Goal: Transaction & Acquisition: Purchase product/service

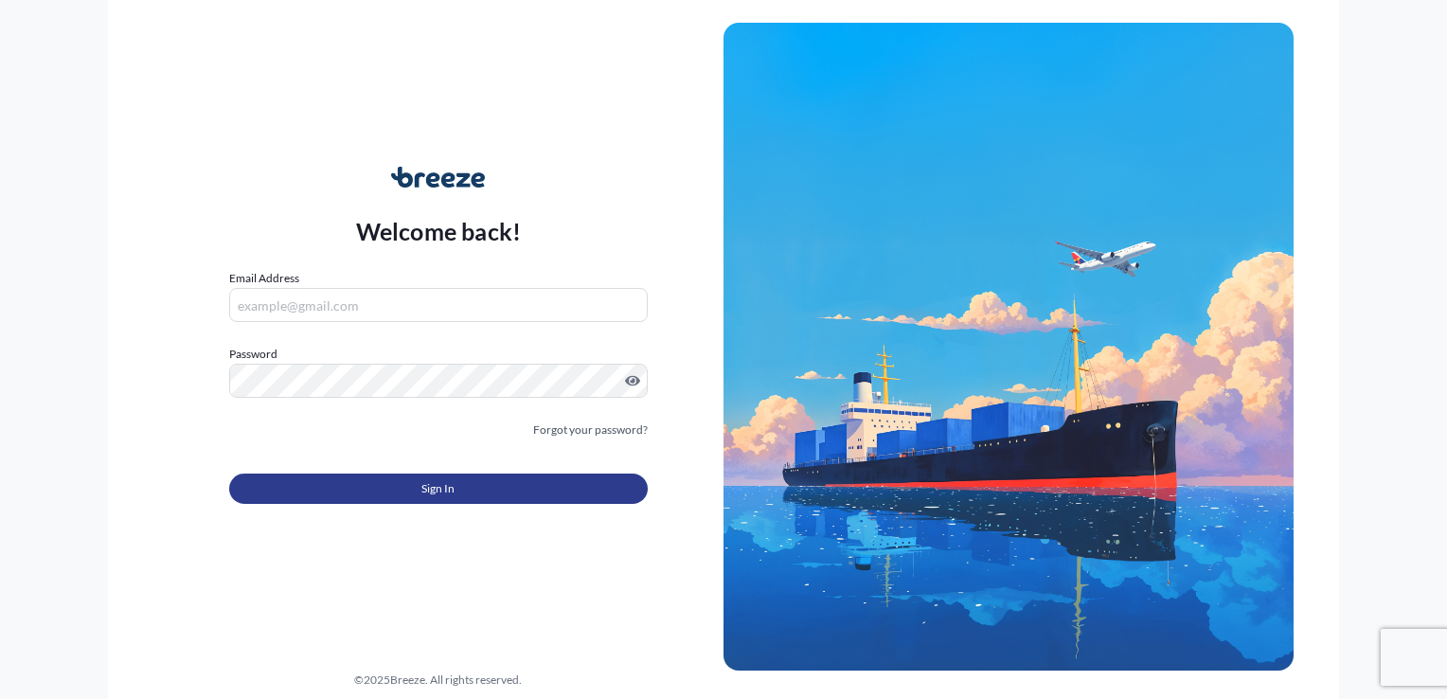
type input "[PERSON_NAME][EMAIL_ADDRESS][PERSON_NAME][DOMAIN_NAME]"
click at [399, 483] on button "Sign In" at bounding box center [438, 488] width 418 height 30
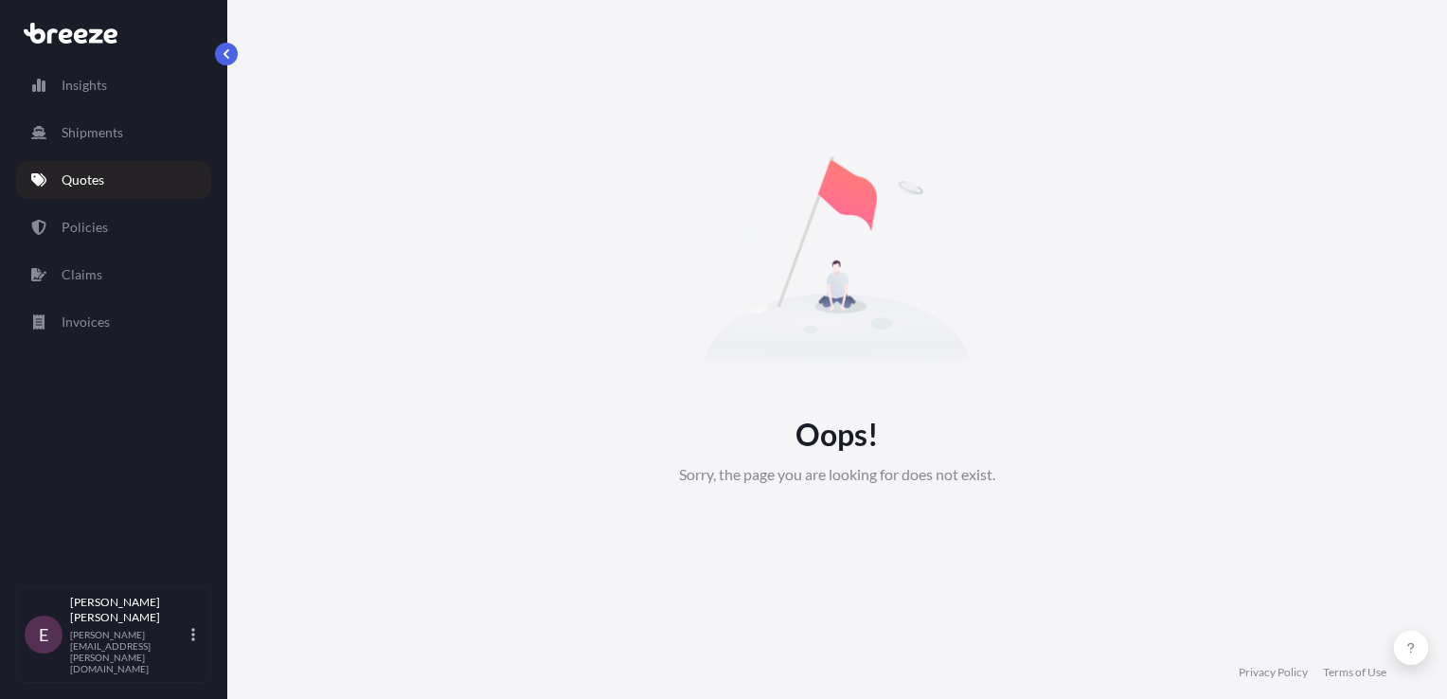
click at [115, 32] on icon at bounding box center [110, 35] width 14 height 15
click at [94, 43] on icon at bounding box center [71, 33] width 94 height 21
click at [237, 55] on button "button" at bounding box center [226, 54] width 23 height 23
click at [54, 35] on icon at bounding box center [71, 33] width 94 height 21
click at [89, 43] on icon at bounding box center [71, 33] width 94 height 21
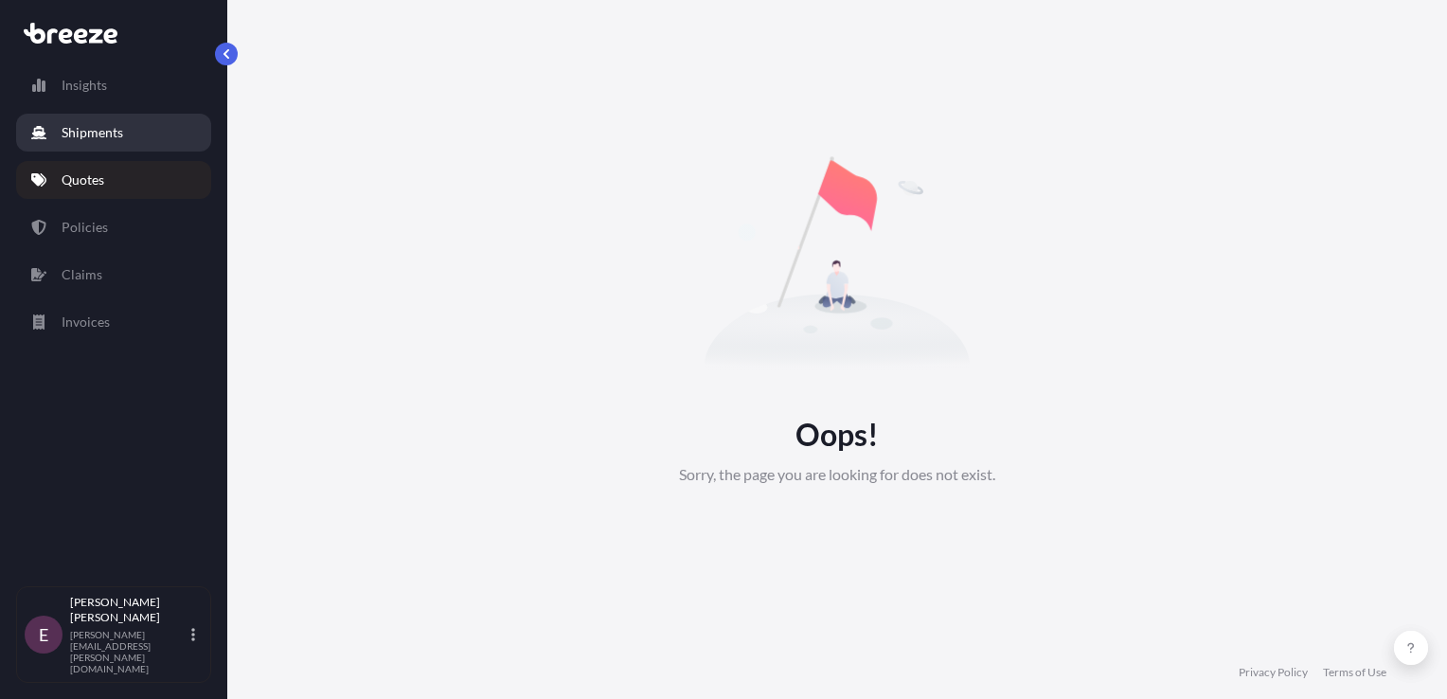
click at [83, 118] on link "Shipments" at bounding box center [113, 133] width 195 height 38
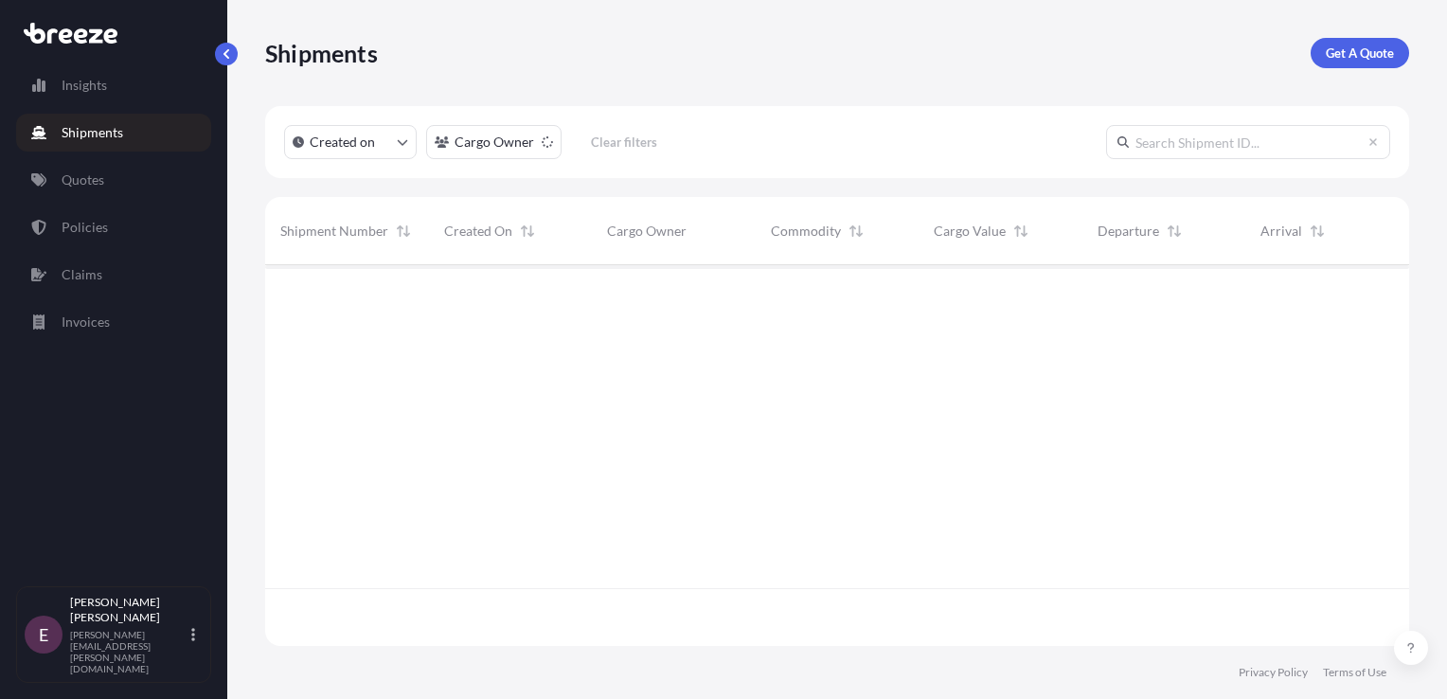
scroll to position [435, 1128]
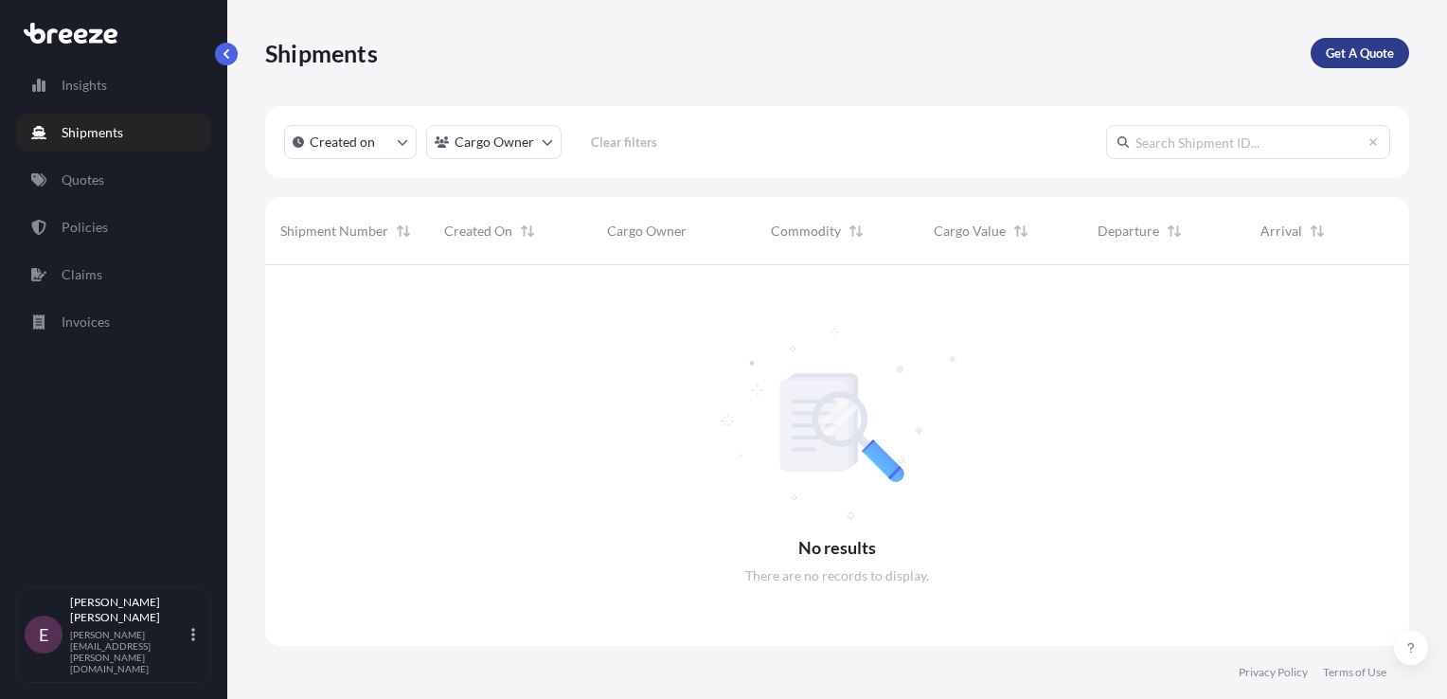
click at [1360, 58] on p "Get A Quote" at bounding box center [1359, 53] width 68 height 19
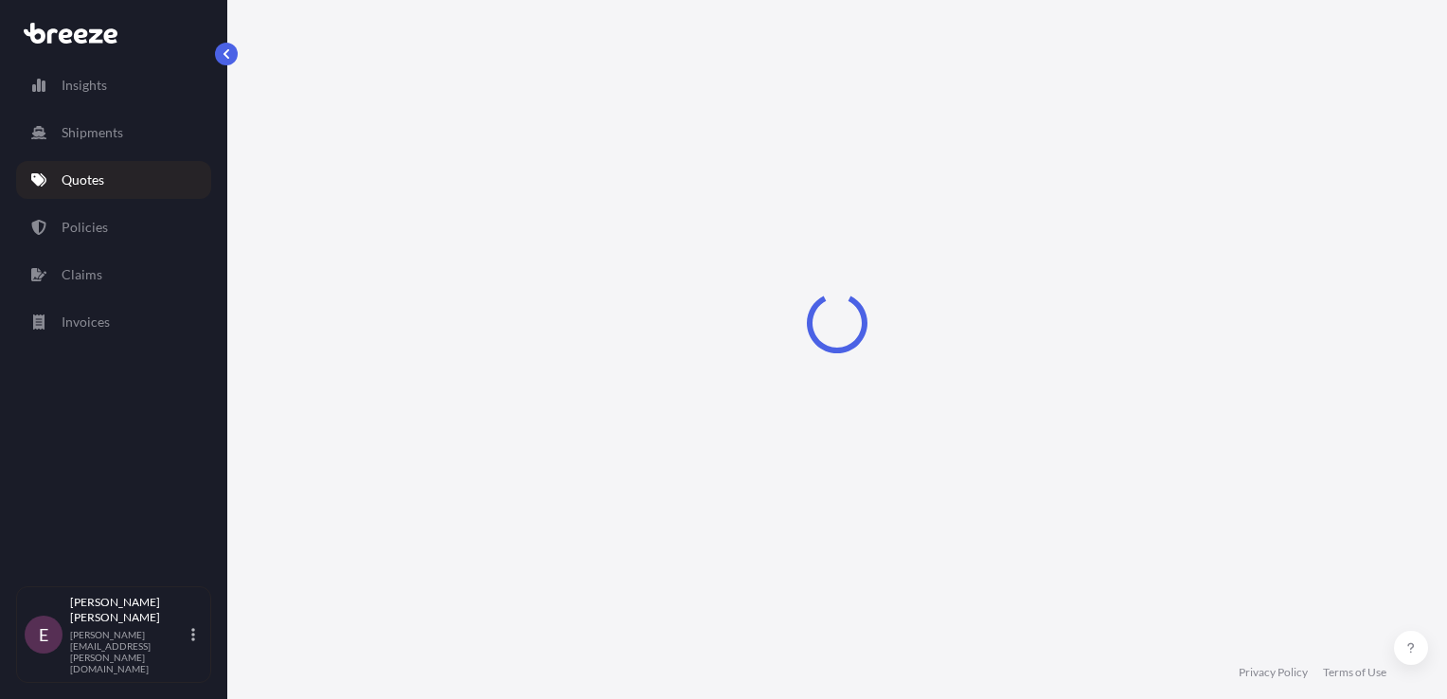
select select "Sea"
select select "1"
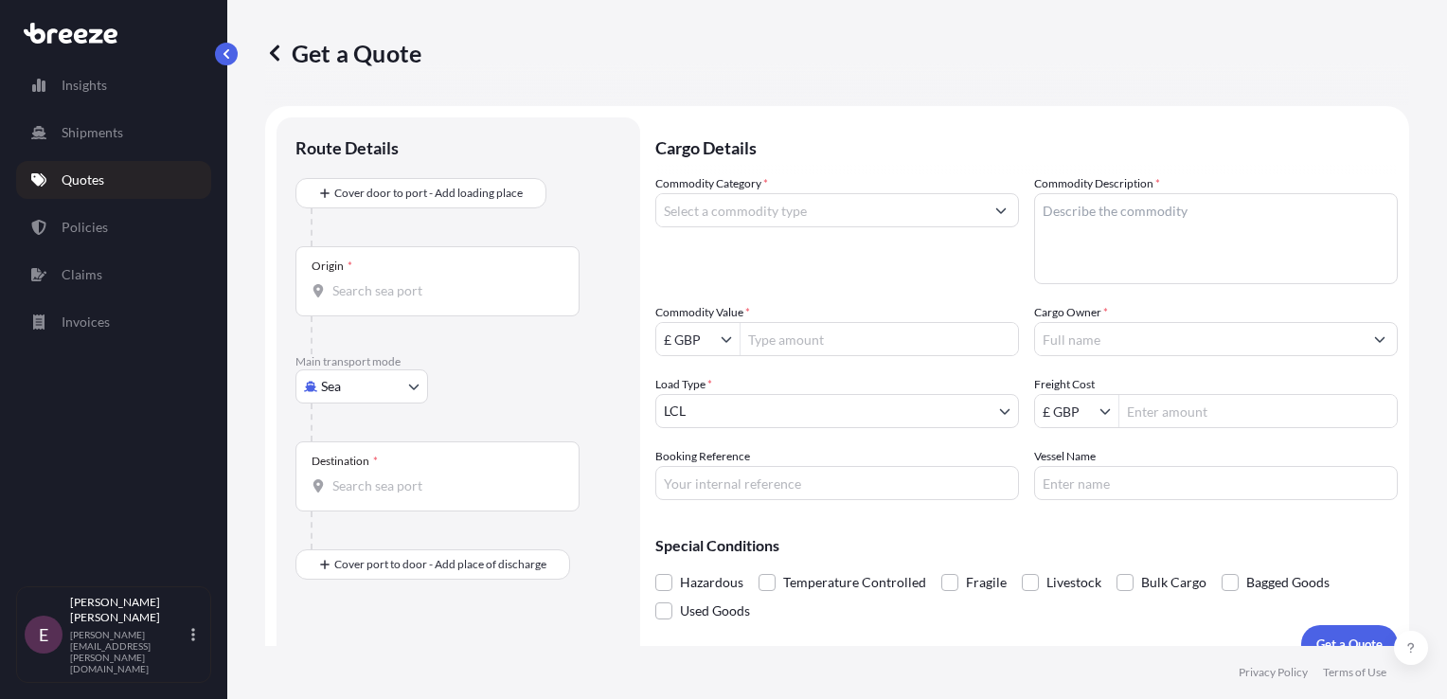
scroll to position [27, 0]
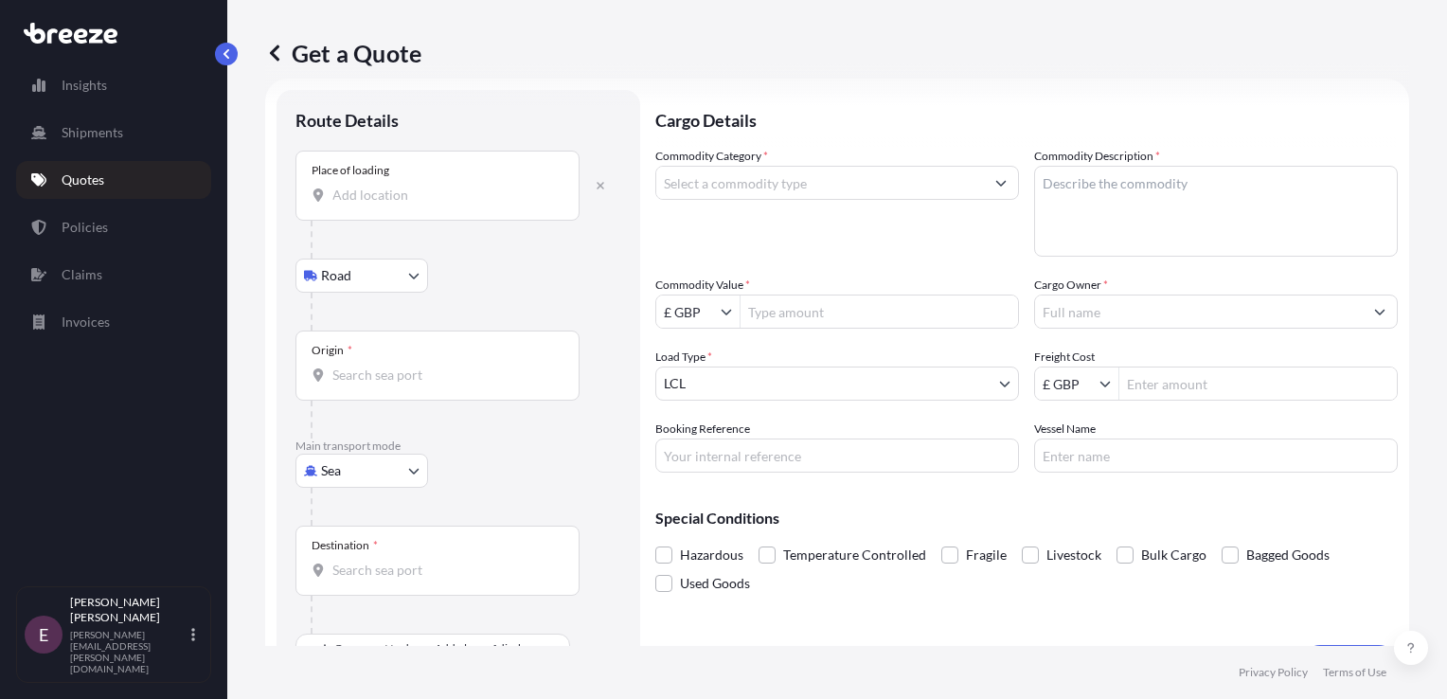
click at [446, 172] on div "Place of loading" at bounding box center [437, 186] width 284 height 70
click at [446, 186] on input "Place of loading" at bounding box center [443, 195] width 223 height 19
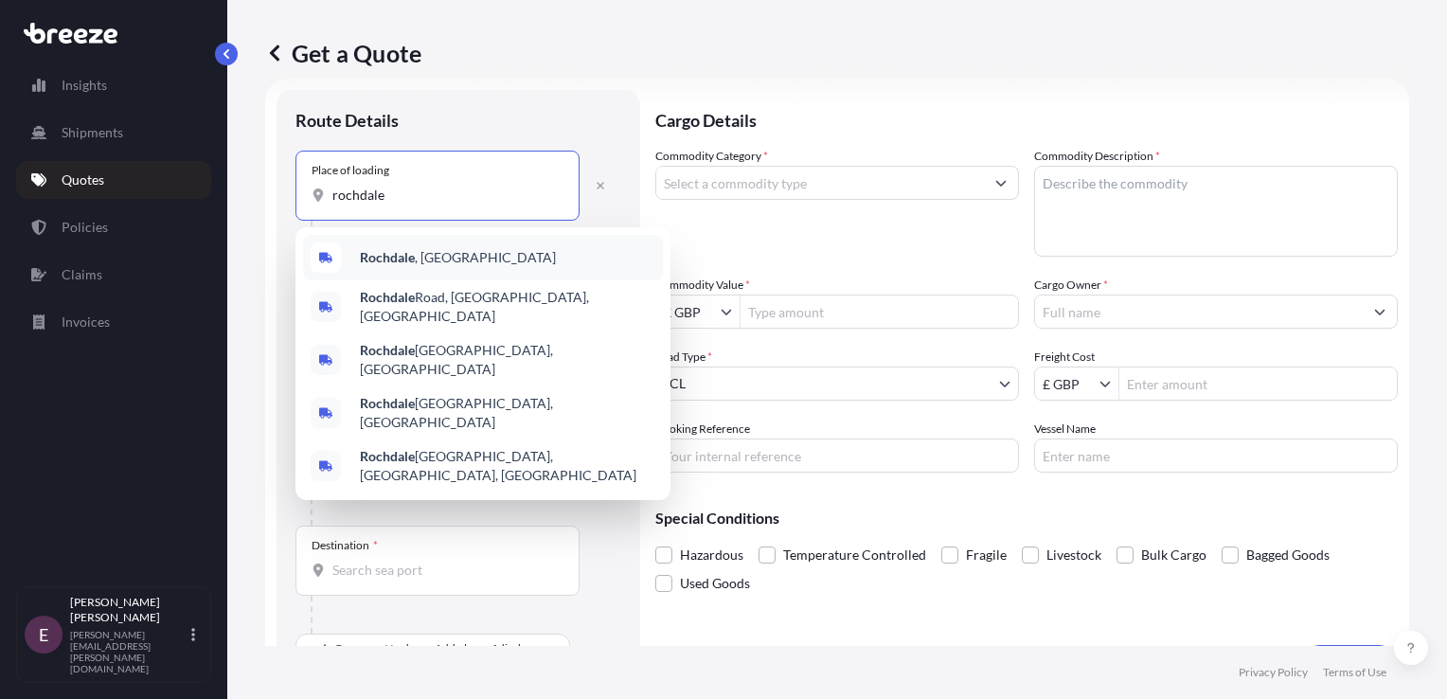
click at [400, 267] on div "Rochdale , [GEOGRAPHIC_DATA]" at bounding box center [483, 257] width 360 height 45
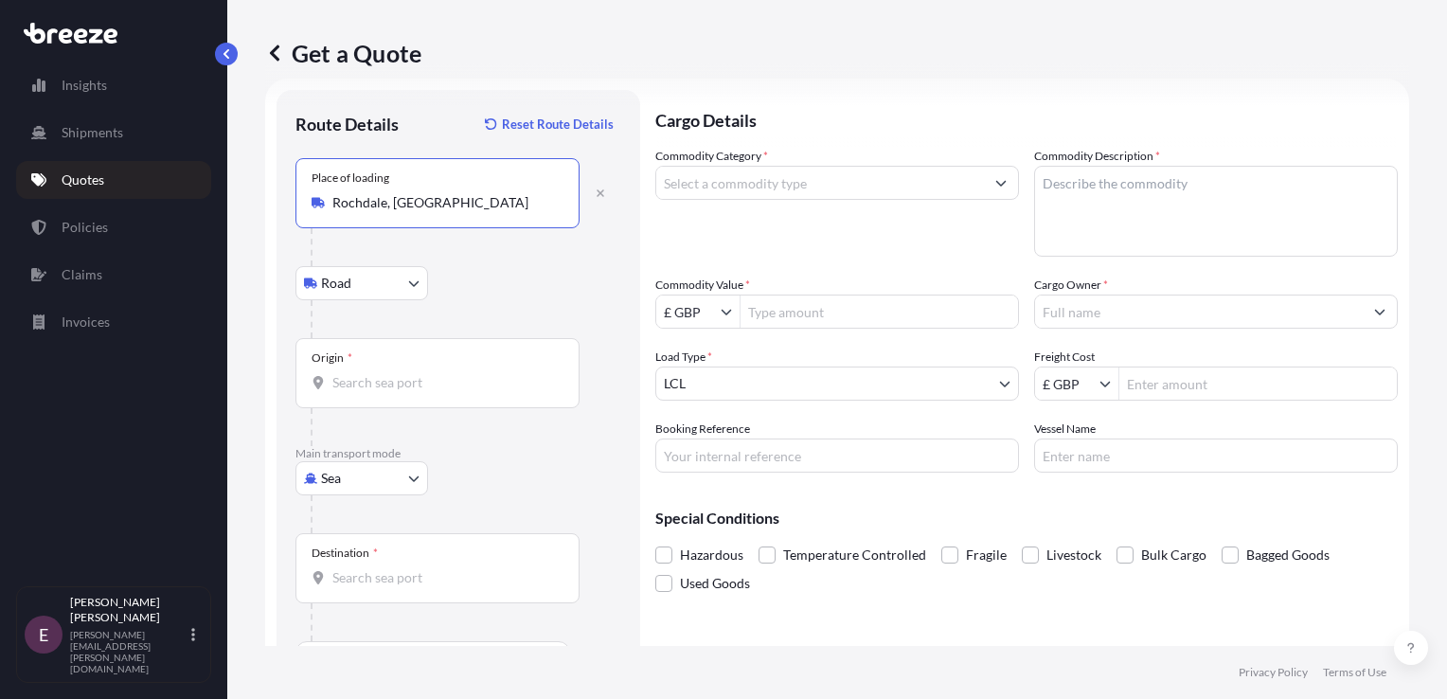
type input "Rochdale, [GEOGRAPHIC_DATA]"
click at [373, 349] on div "Origin *" at bounding box center [437, 373] width 284 height 70
click at [373, 373] on input "Origin *" at bounding box center [443, 382] width 223 height 19
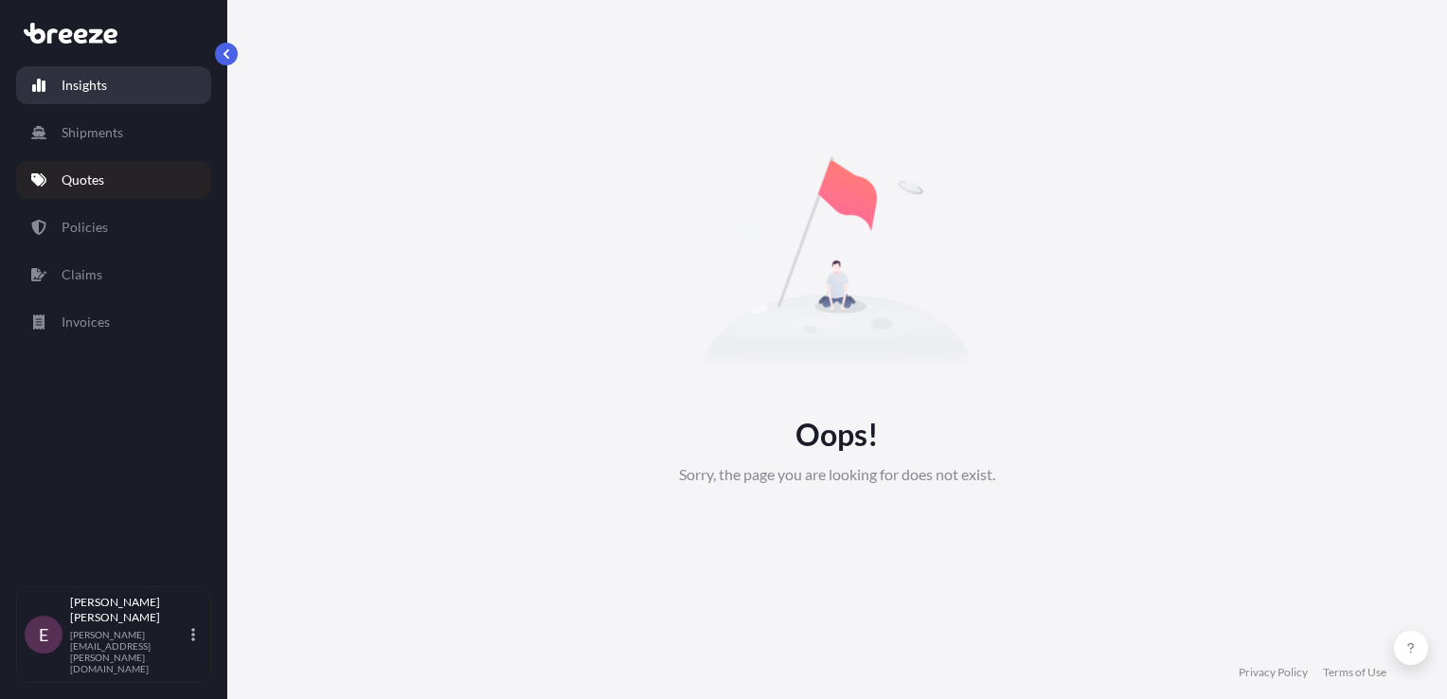
click at [112, 85] on link "Insights" at bounding box center [113, 85] width 195 height 38
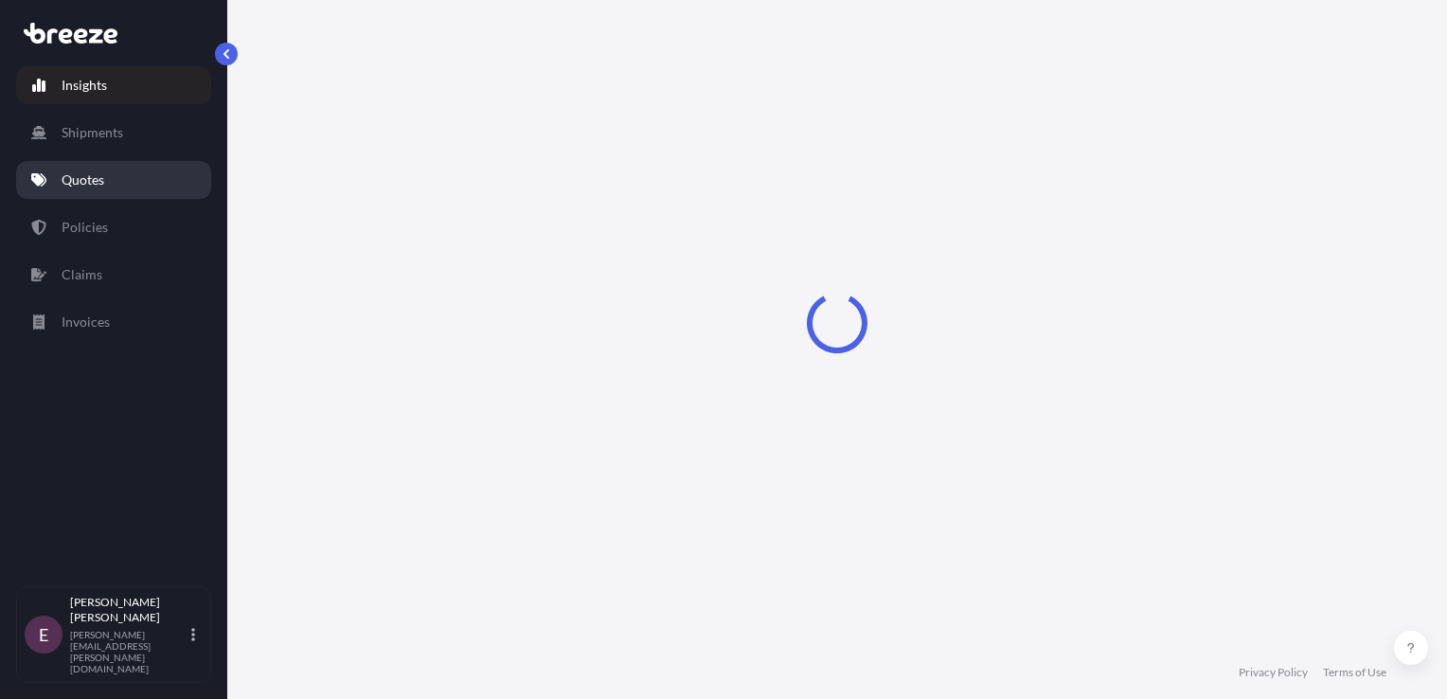
click at [98, 170] on p "Quotes" at bounding box center [83, 179] width 43 height 19
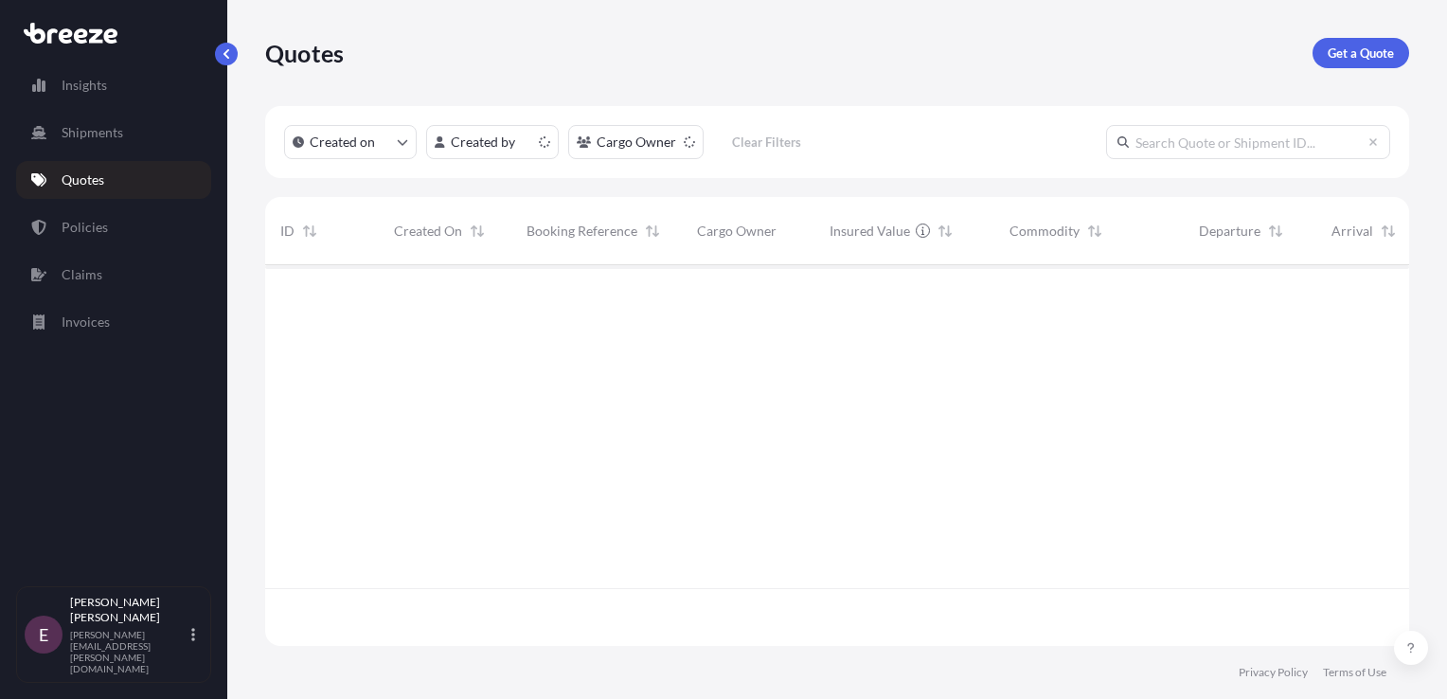
scroll to position [377, 1128]
click at [1342, 56] on p "Get a Quote" at bounding box center [1360, 53] width 66 height 19
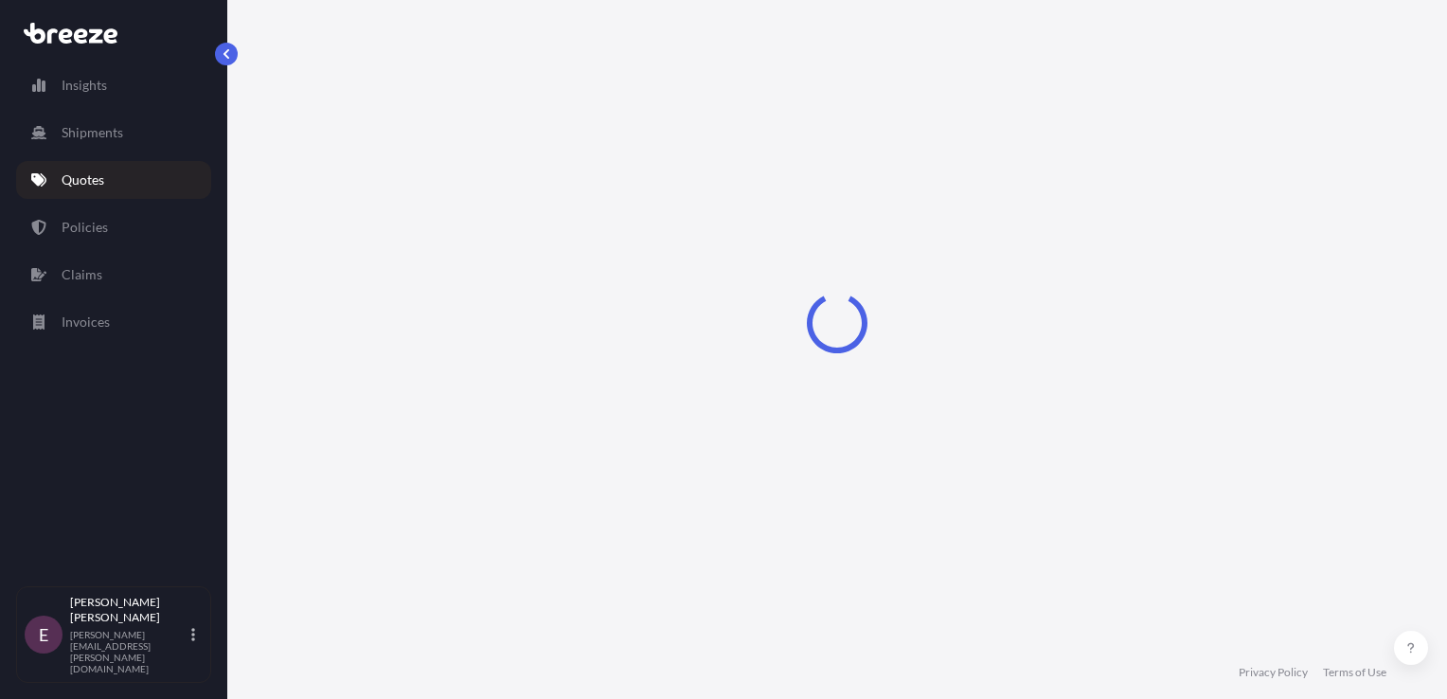
select select "Road"
select select "Sea"
select select "1"
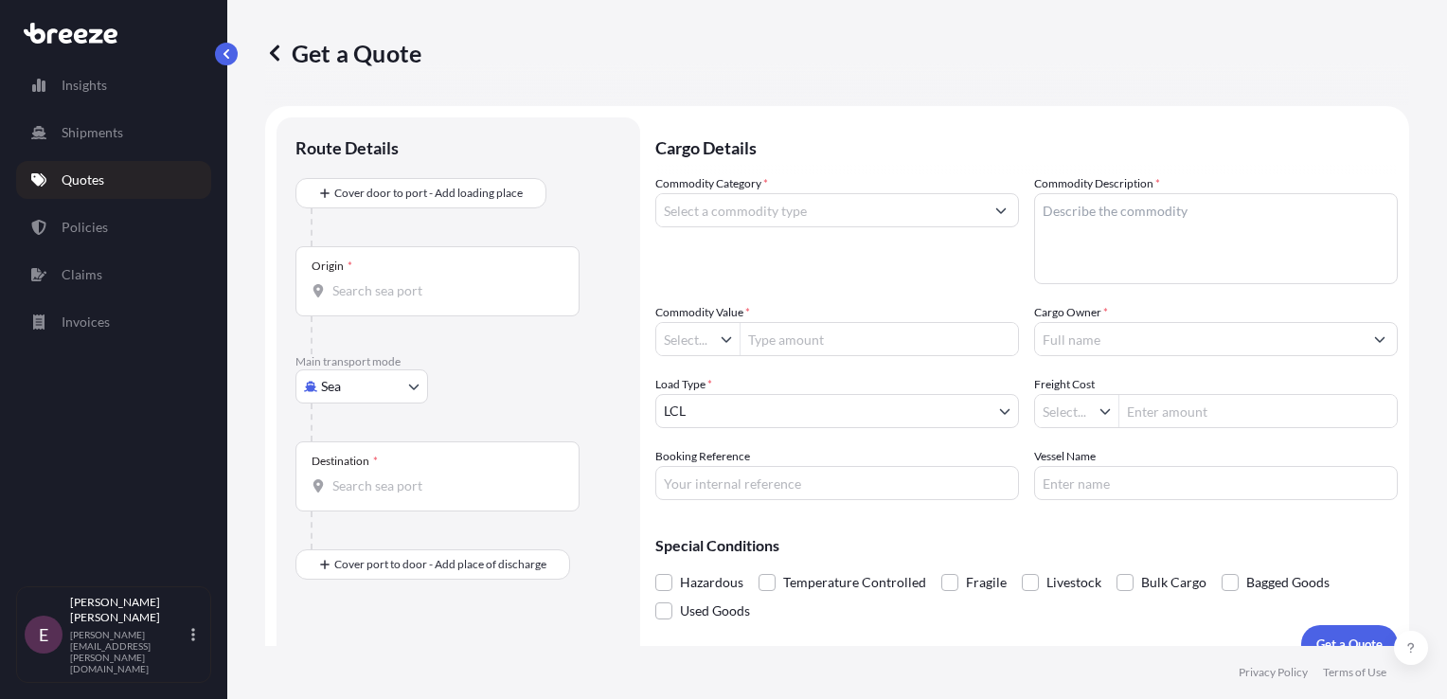
type input "£ GBP"
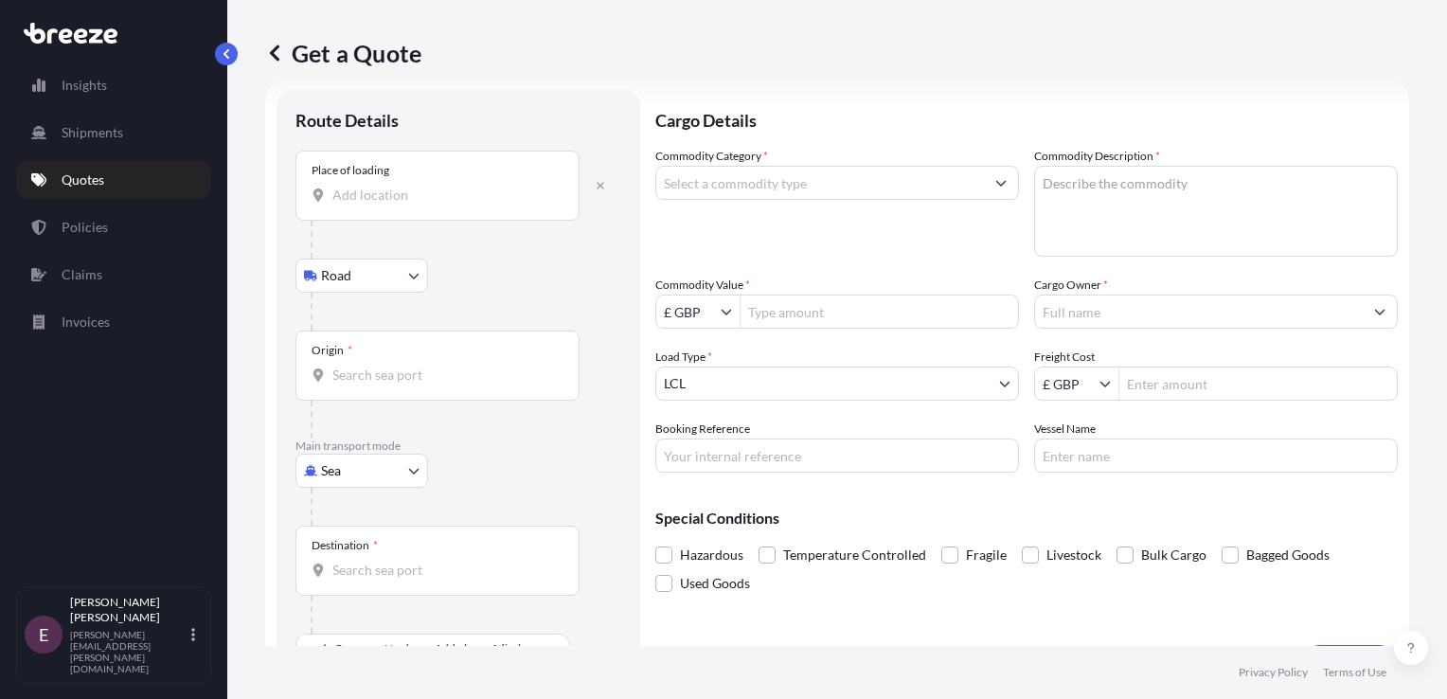
click at [468, 180] on div "Place of loading" at bounding box center [437, 186] width 284 height 70
click at [468, 186] on input "Place of loading" at bounding box center [443, 195] width 223 height 19
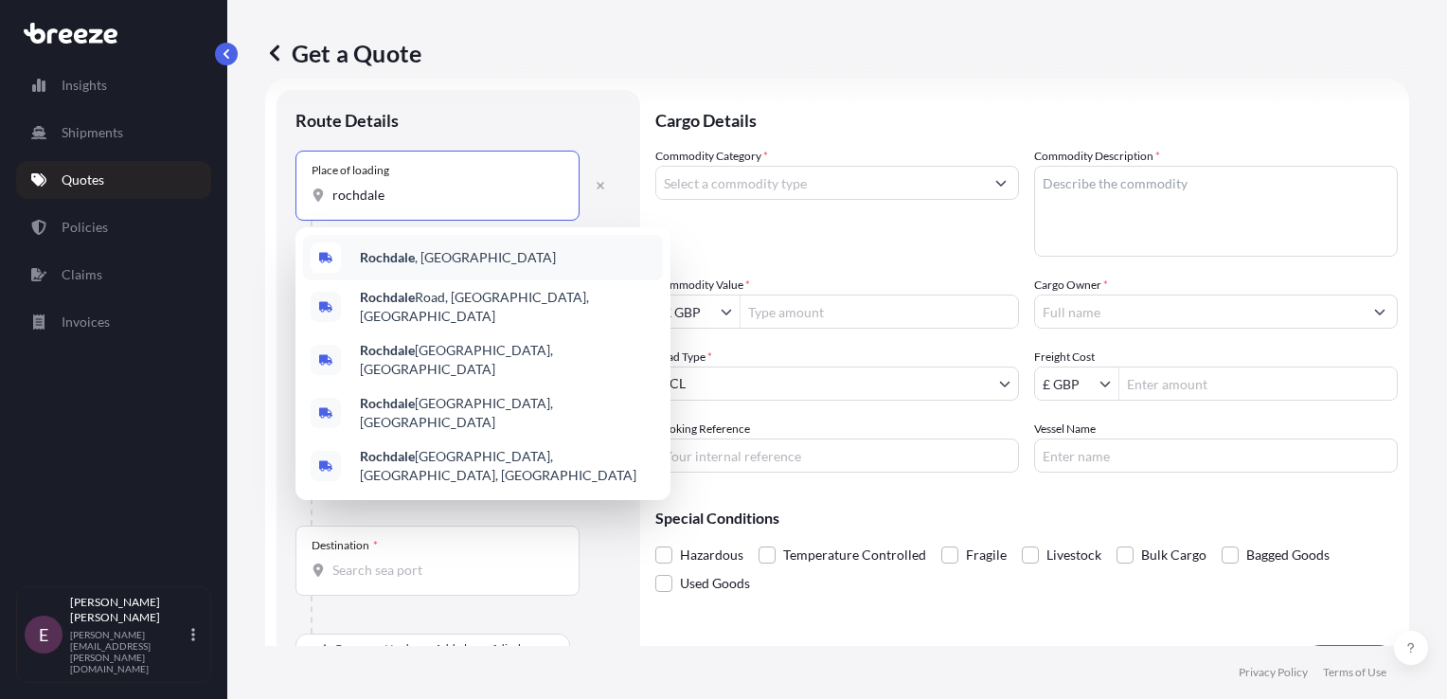
click at [422, 252] on span "Rochdale , [GEOGRAPHIC_DATA]" at bounding box center [458, 257] width 196 height 19
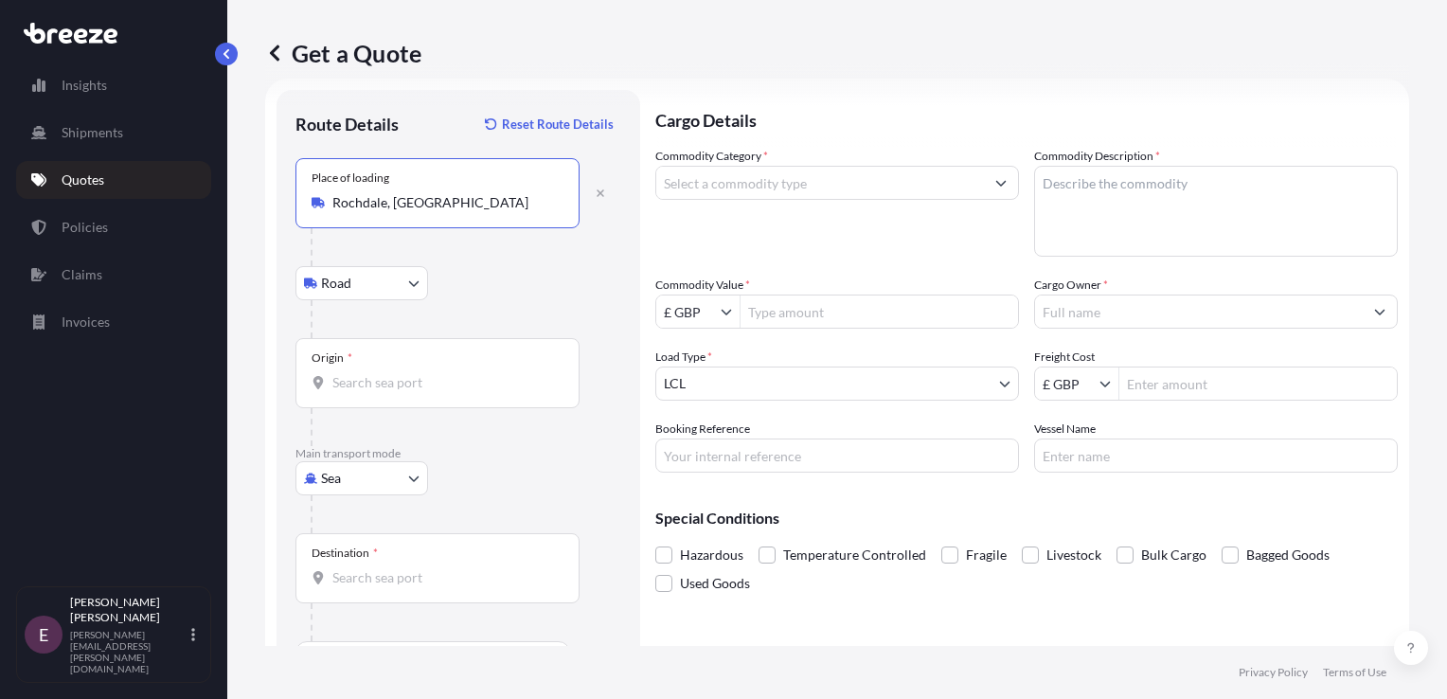
type input "Rochdale, [GEOGRAPHIC_DATA]"
click at [348, 352] on span "*" at bounding box center [349, 357] width 5 height 15
click at [348, 373] on input "Origin *" at bounding box center [443, 382] width 223 height 19
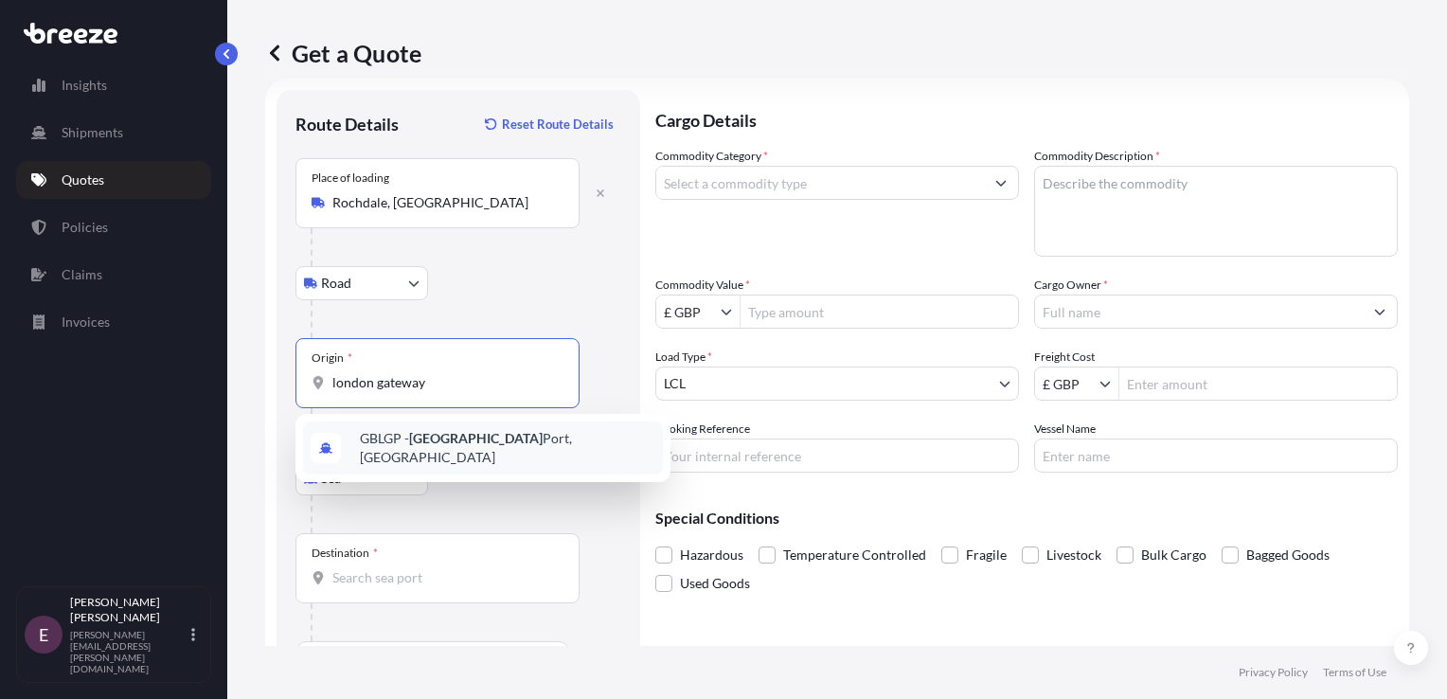
click at [456, 471] on div "GBLGP - London Gateway Port, United Kingdom" at bounding box center [482, 448] width 375 height 68
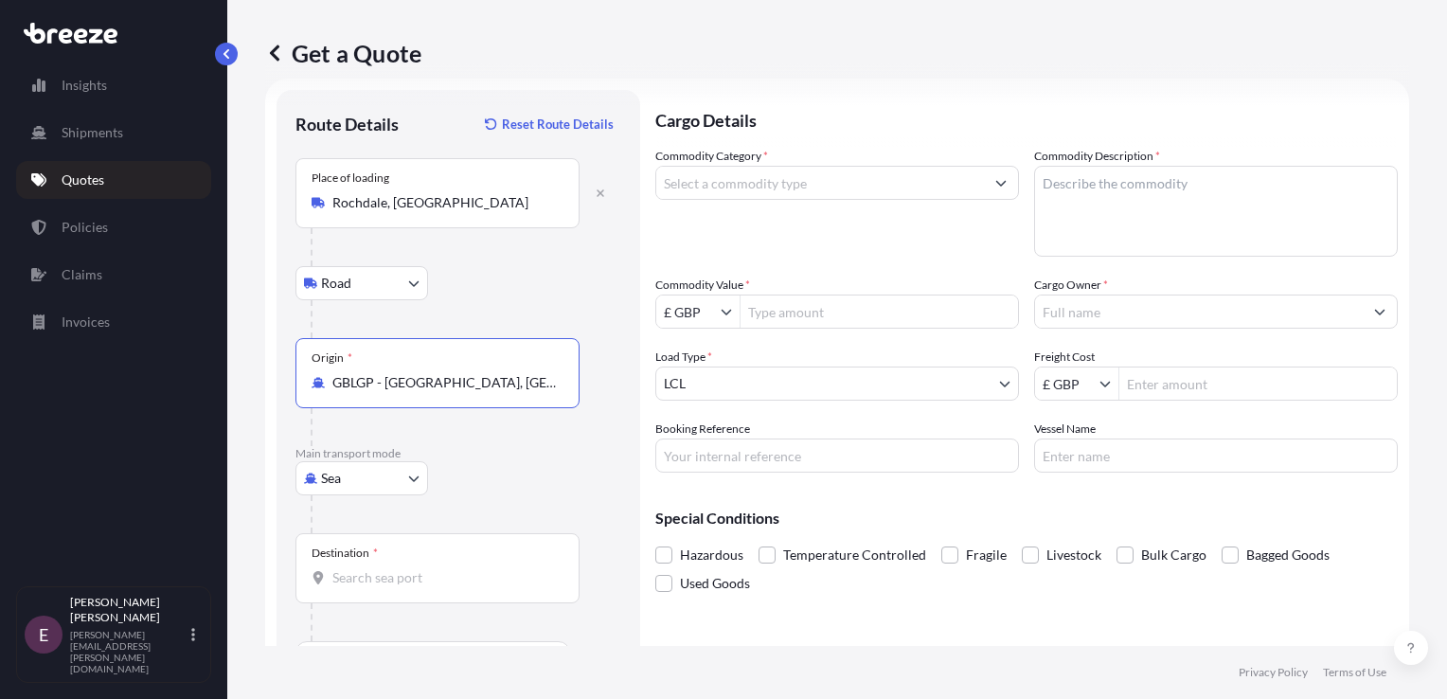
type input "GBLGP - [GEOGRAPHIC_DATA], [GEOGRAPHIC_DATA]"
click at [365, 570] on input "Destination *" at bounding box center [443, 577] width 223 height 19
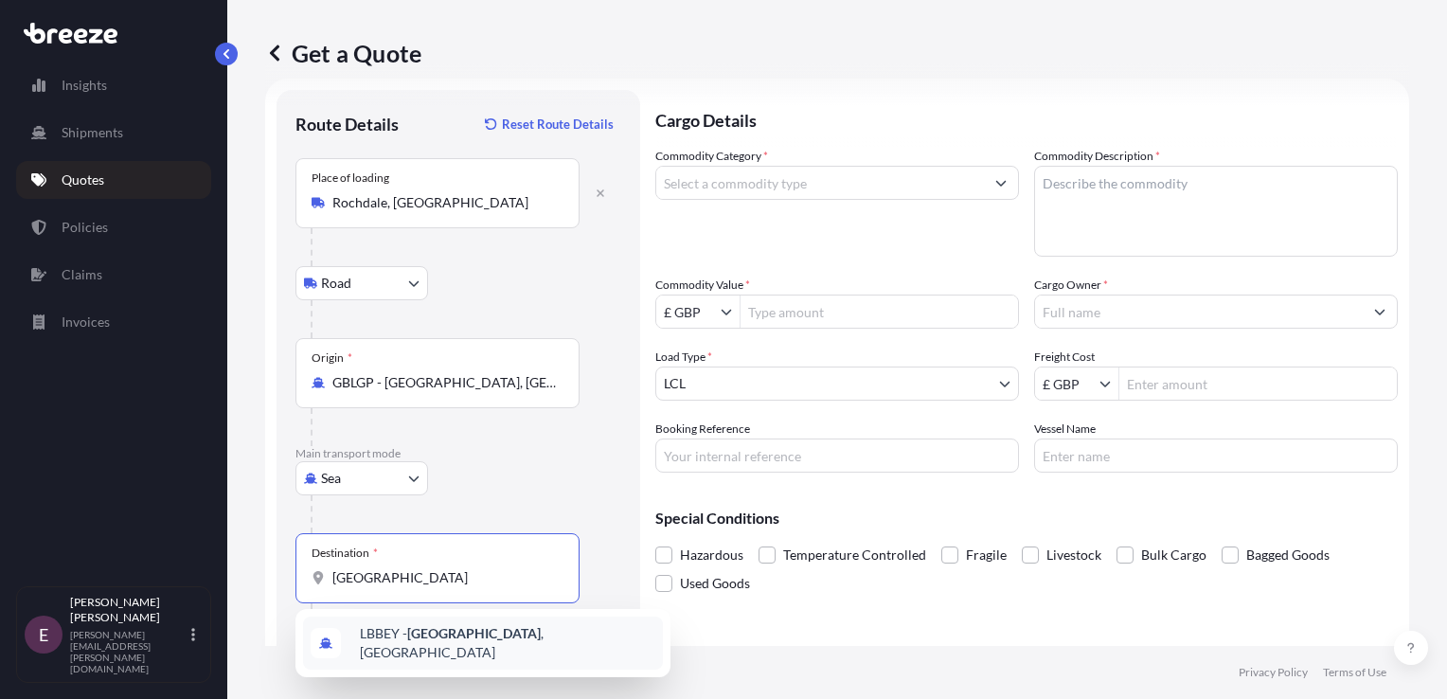
click at [417, 649] on div "LBBEY - [GEOGRAPHIC_DATA] , [GEOGRAPHIC_DATA]" at bounding box center [483, 642] width 360 height 53
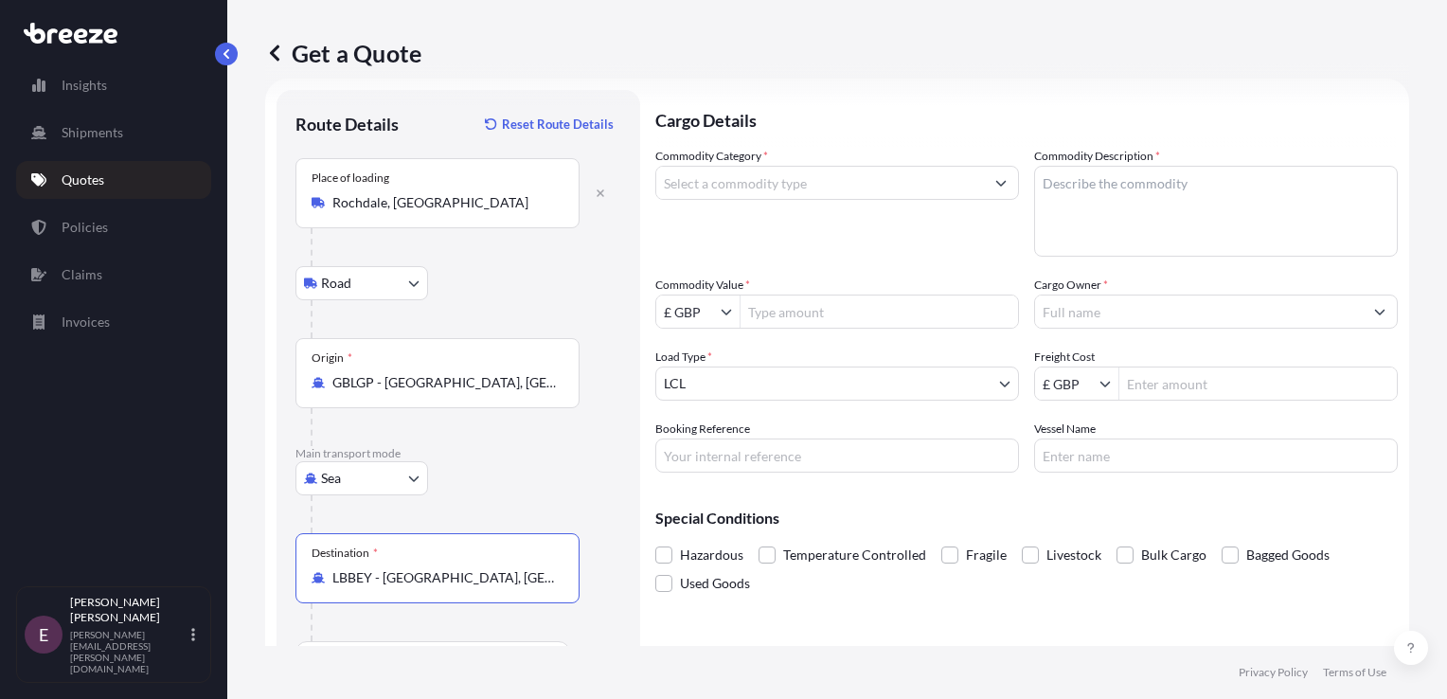
type input "LBBEY - [GEOGRAPHIC_DATA], [GEOGRAPHIC_DATA]"
click at [867, 166] on input "Commodity Category *" at bounding box center [820, 183] width 328 height 34
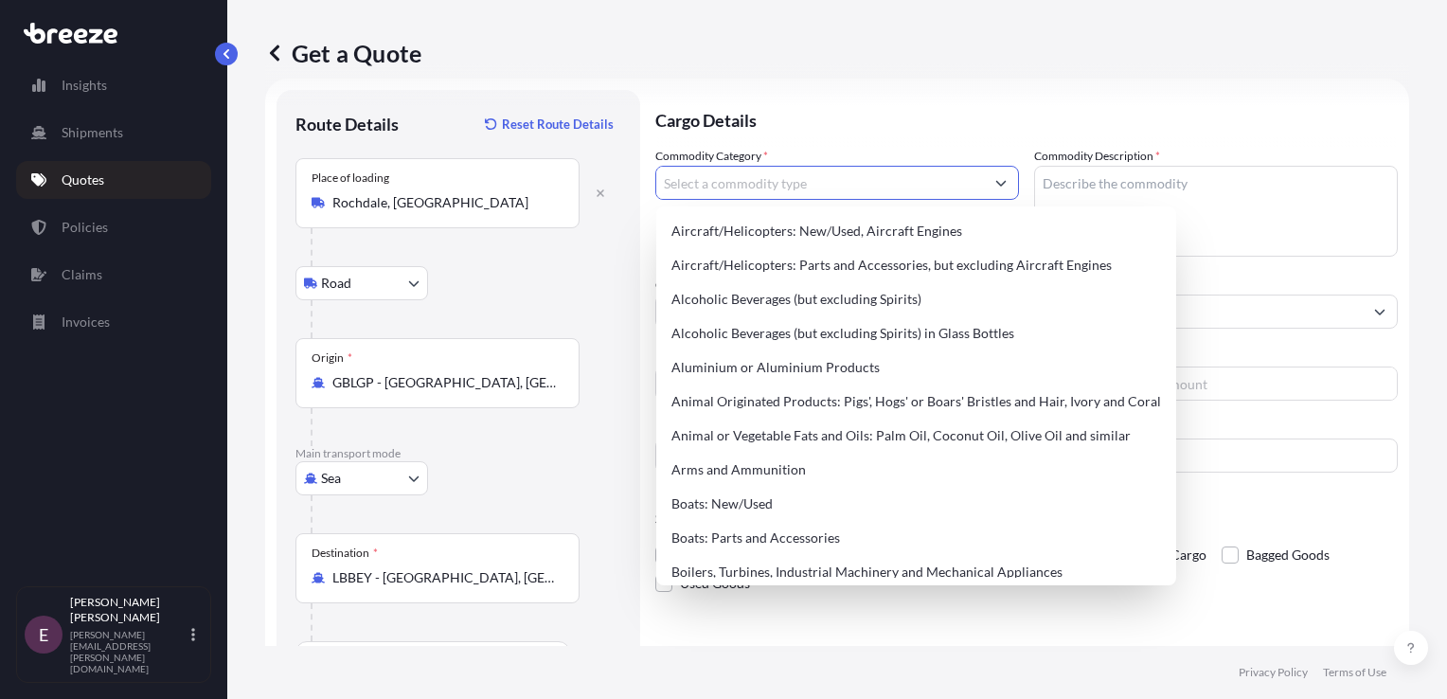
click at [862, 174] on input "Commodity Category *" at bounding box center [820, 183] width 328 height 34
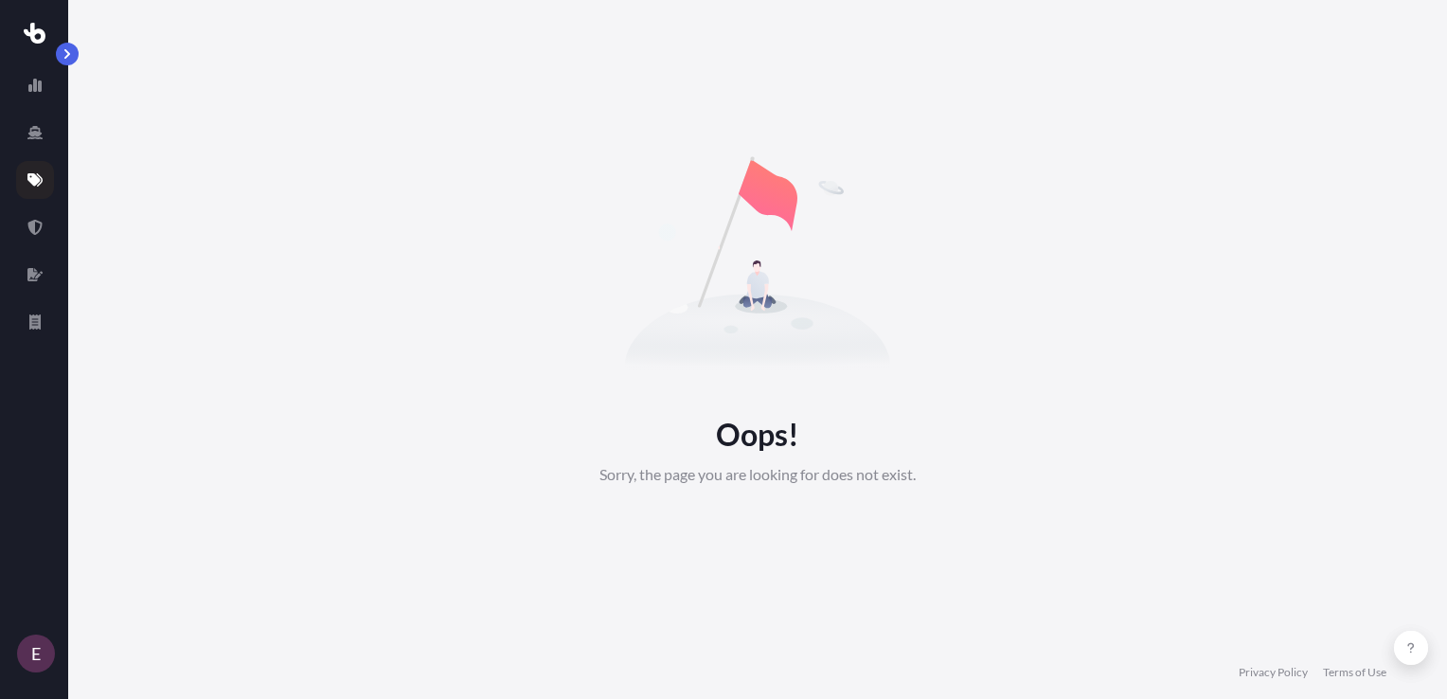
click at [73, 56] on div "E Oops! Sorry, the page you are looking for does not exist. Privacy Policy Term…" at bounding box center [723, 349] width 1447 height 699
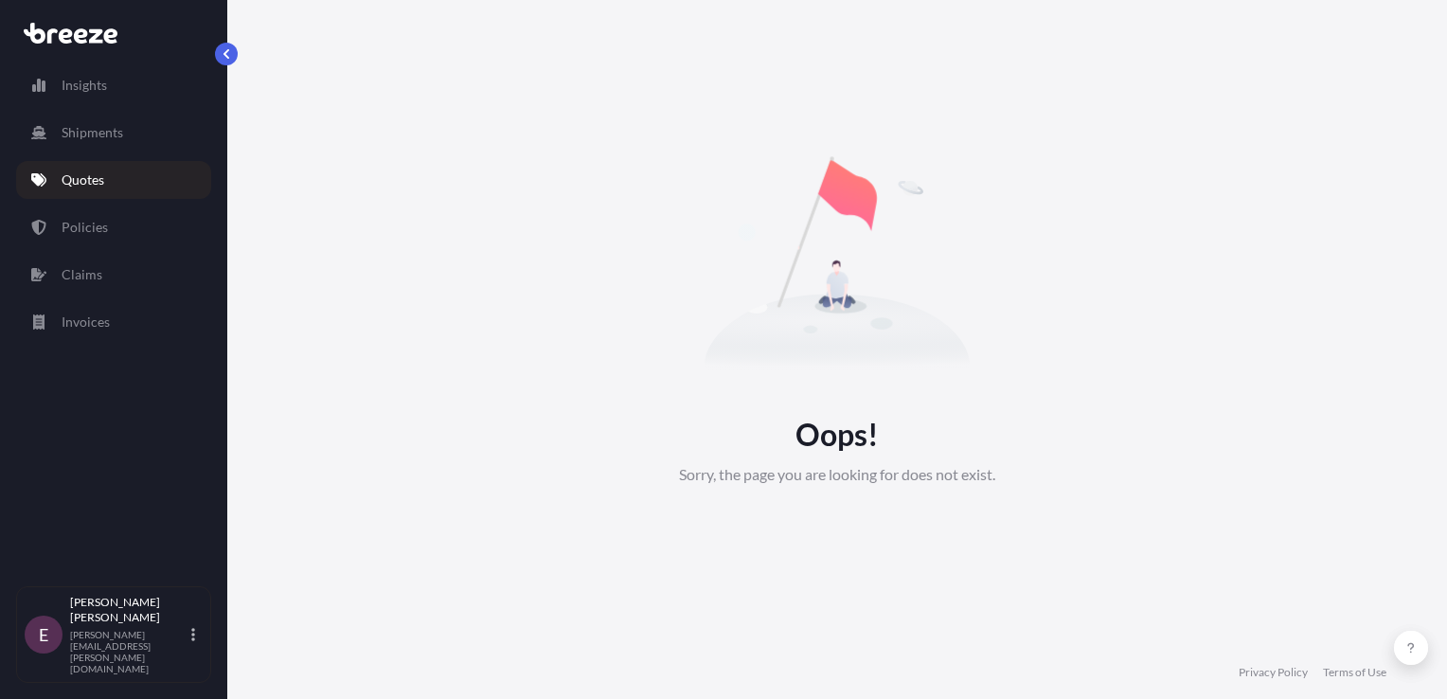
click at [112, 178] on link "Quotes" at bounding box center [113, 180] width 195 height 38
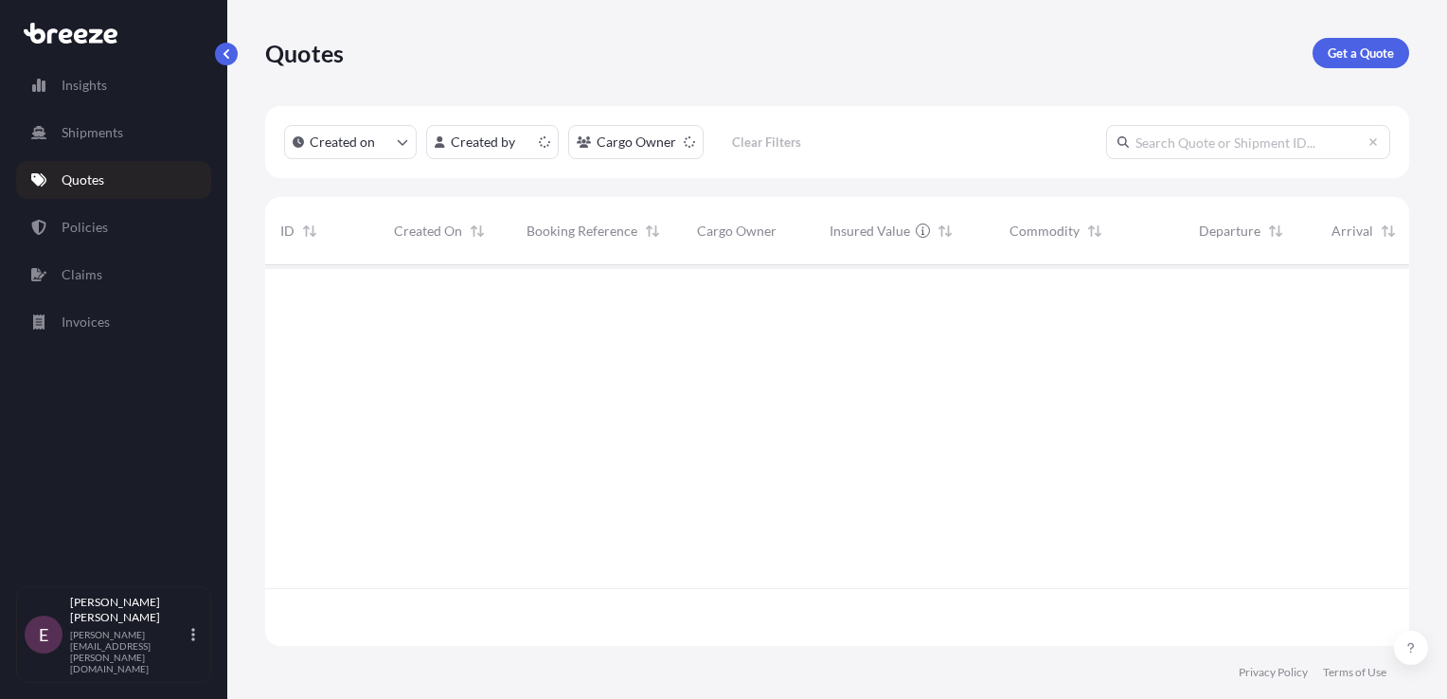
scroll to position [377, 1128]
click at [1319, 64] on link "Get a Quote" at bounding box center [1360, 53] width 97 height 30
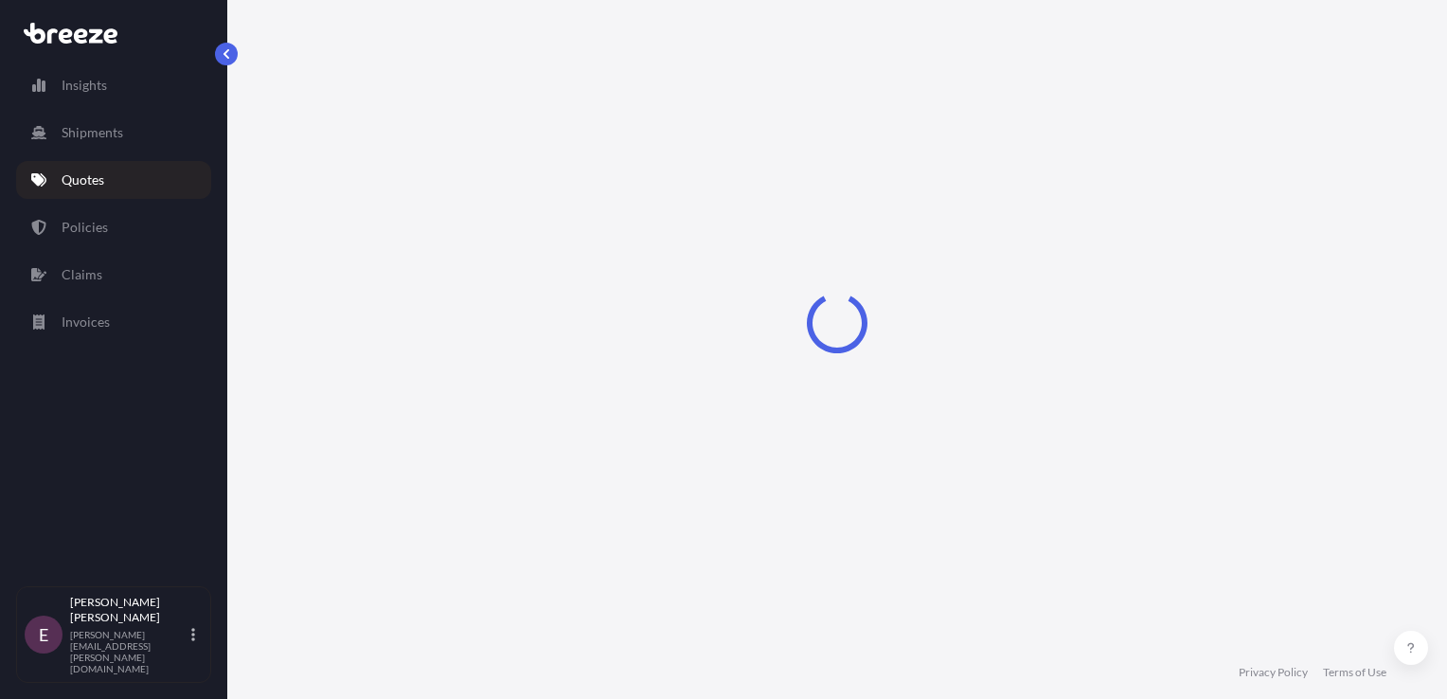
select select "Road"
select select "Sea"
select select "1"
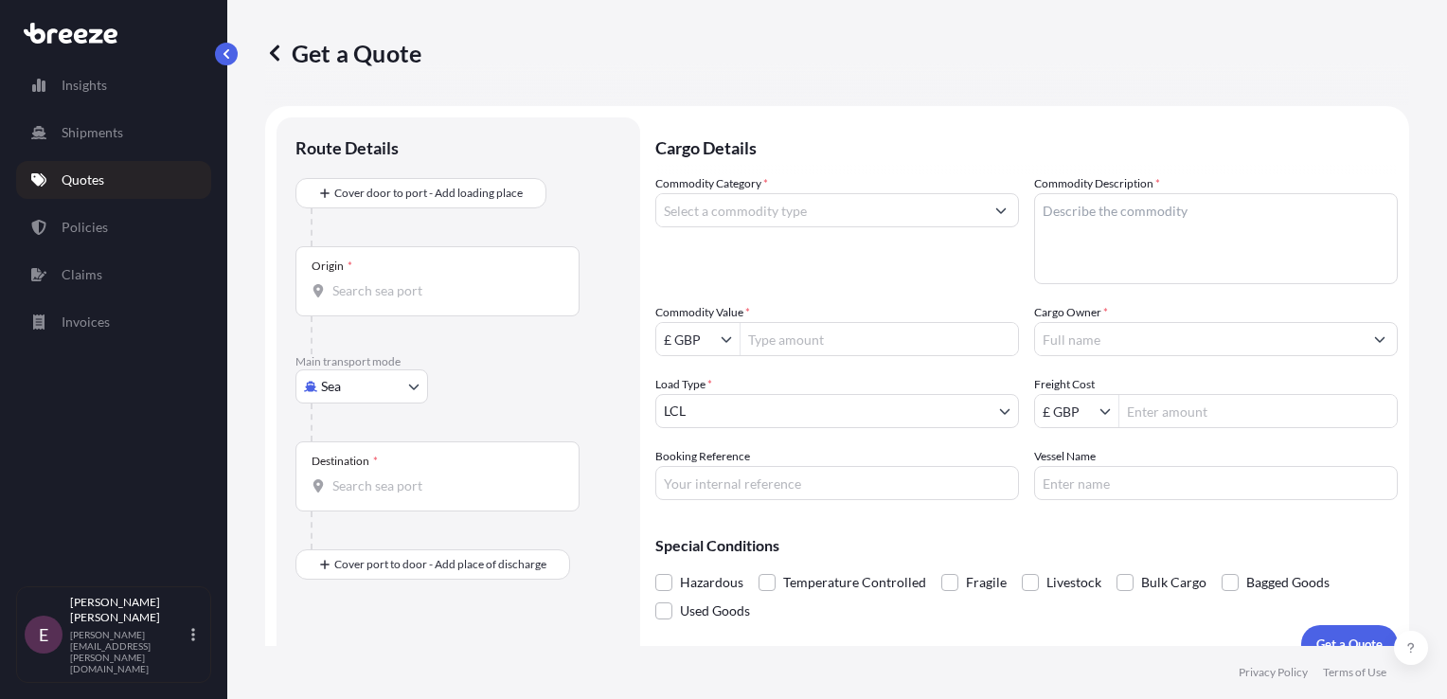
scroll to position [27, 0]
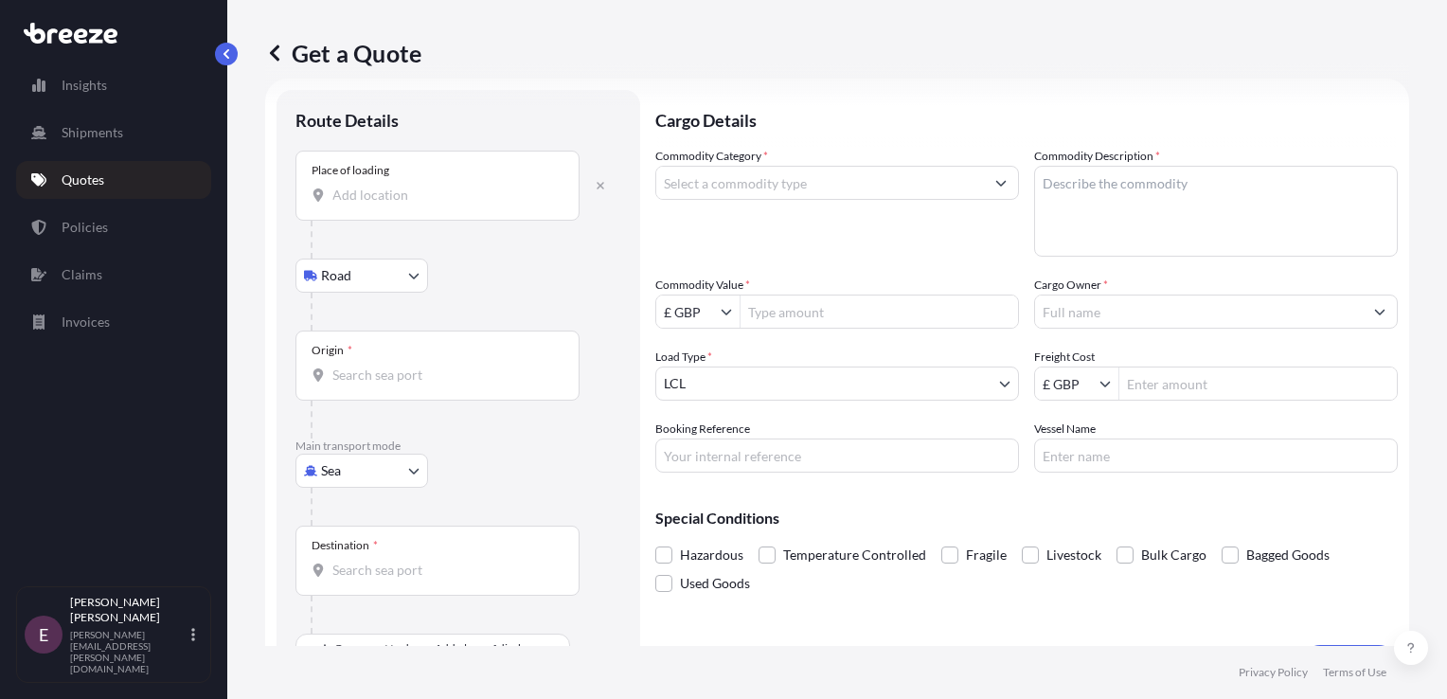
click at [465, 190] on input "Place of loading" at bounding box center [443, 195] width 223 height 19
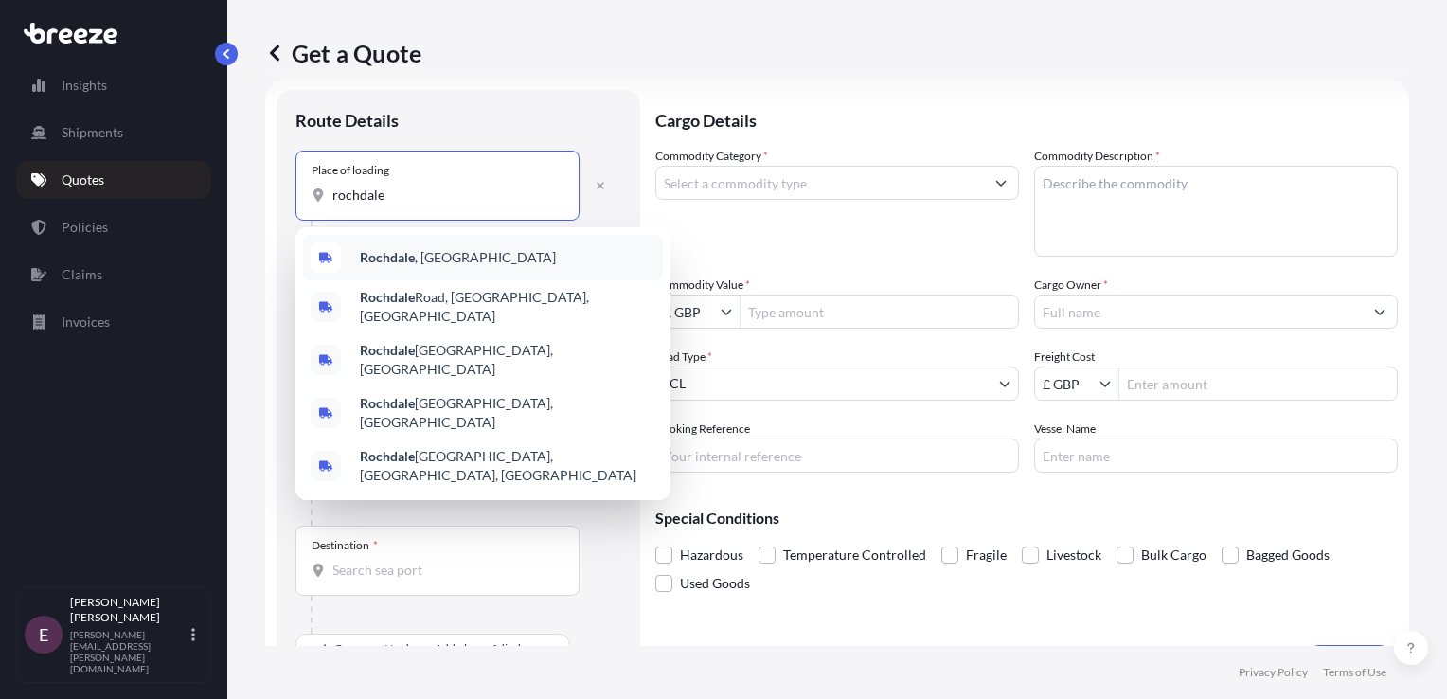
click at [429, 265] on span "Rochdale , [GEOGRAPHIC_DATA]" at bounding box center [458, 257] width 196 height 19
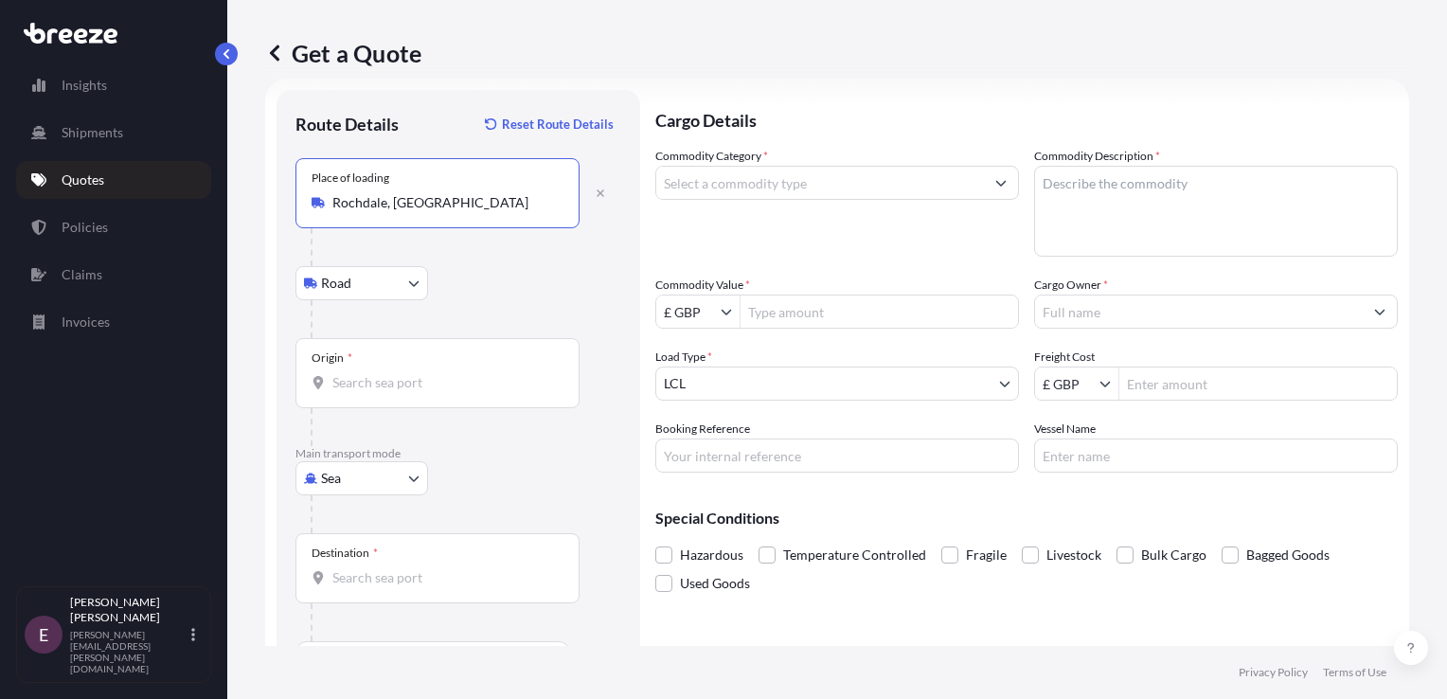
type input "Rochdale, [GEOGRAPHIC_DATA]"
click at [375, 377] on input "Origin *" at bounding box center [443, 382] width 223 height 19
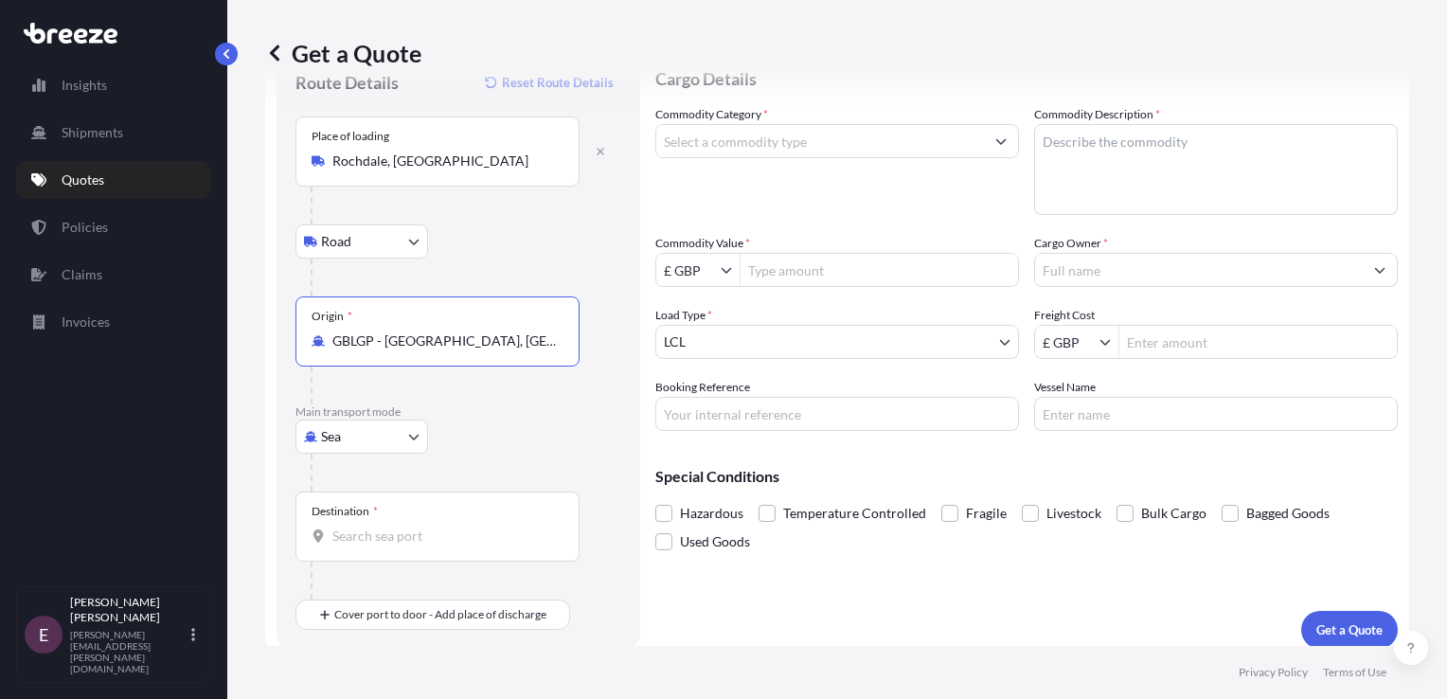
scroll to position [81, 0]
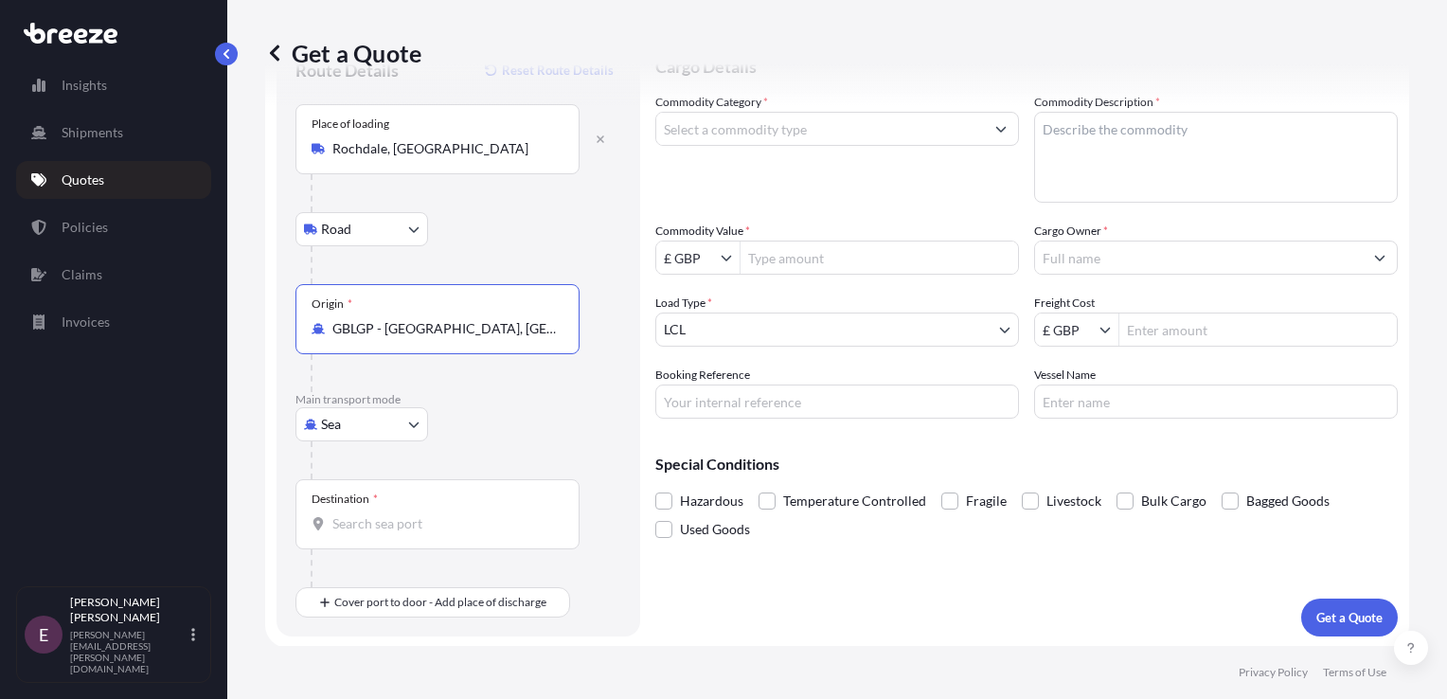
type input "GBLGP - [GEOGRAPHIC_DATA], [GEOGRAPHIC_DATA]"
click at [386, 518] on input "Destination *" at bounding box center [443, 523] width 223 height 19
type input "LBBEY - [GEOGRAPHIC_DATA], [GEOGRAPHIC_DATA]"
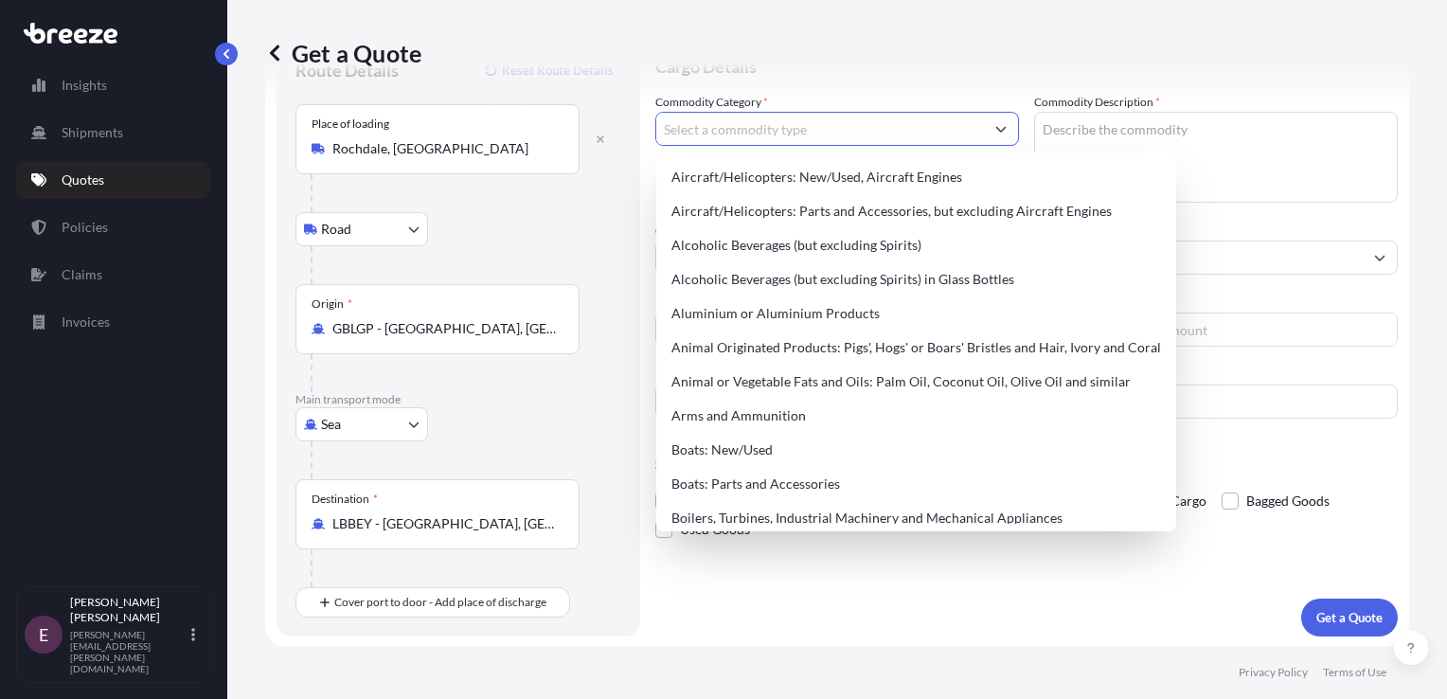
click at [898, 134] on input "Commodity Category *" at bounding box center [820, 129] width 328 height 34
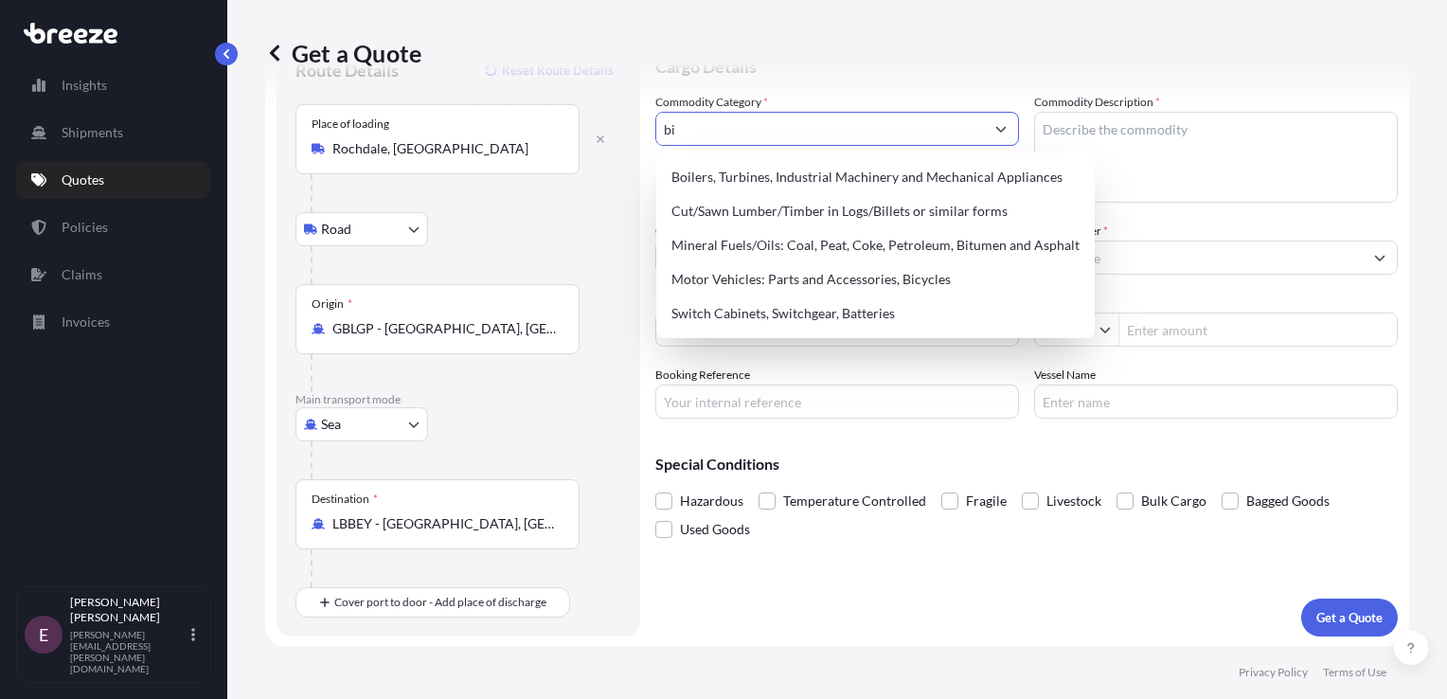
type input "b"
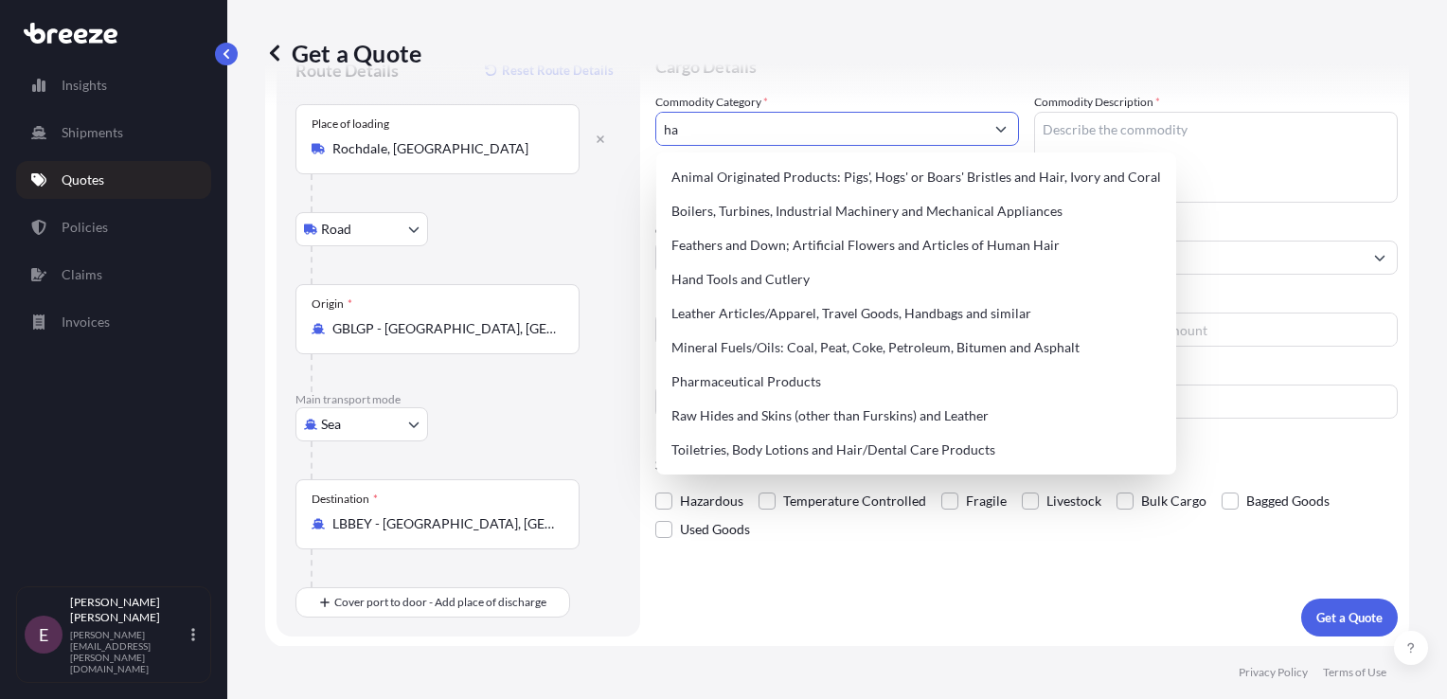
type input "h"
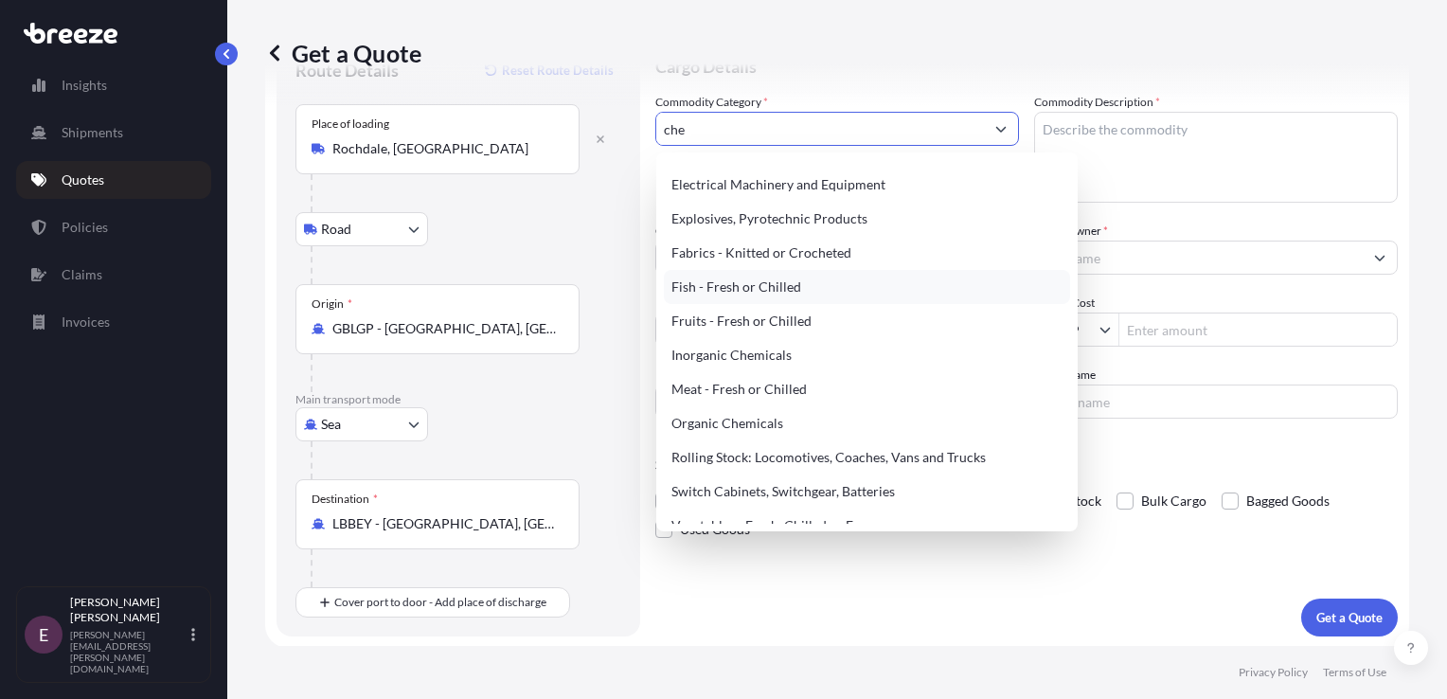
scroll to position [0, 0]
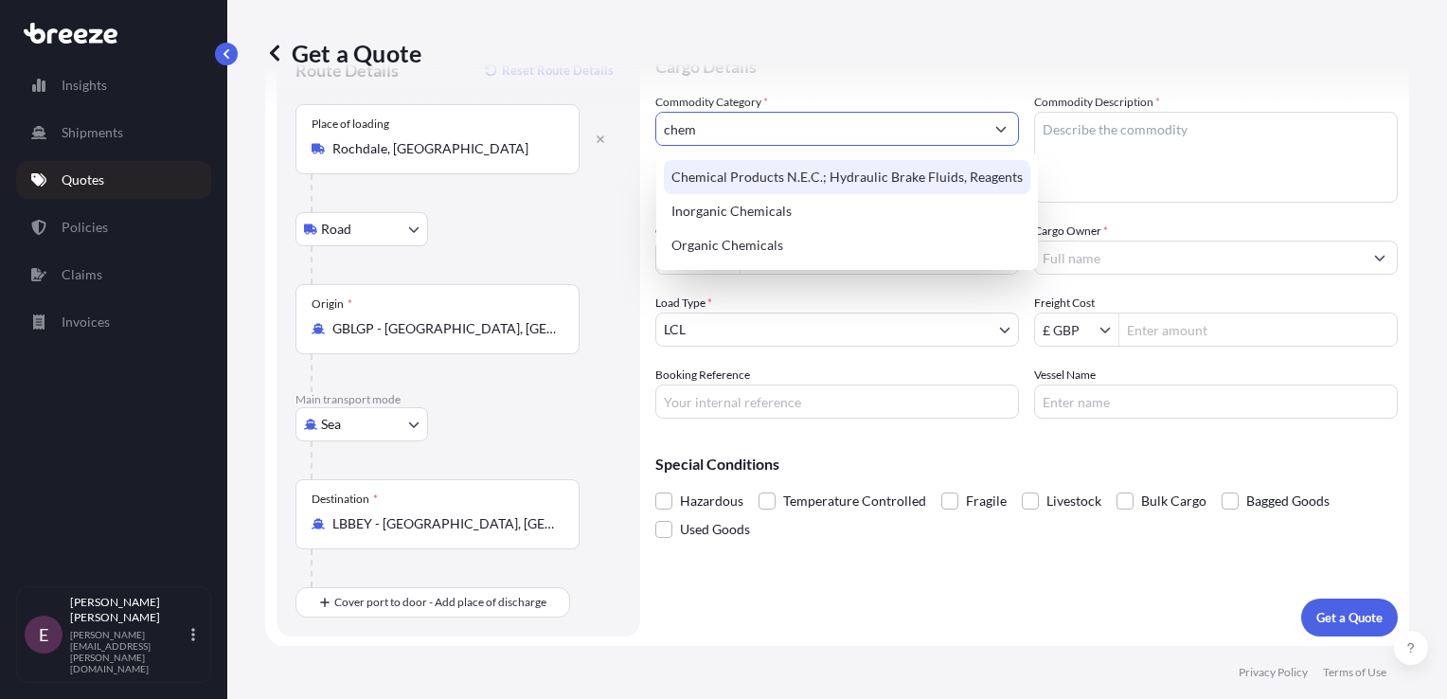
click at [890, 180] on div "Chemical Products N.E.C.; Hydraulic Brake Fluids, Reagents" at bounding box center [847, 177] width 366 height 34
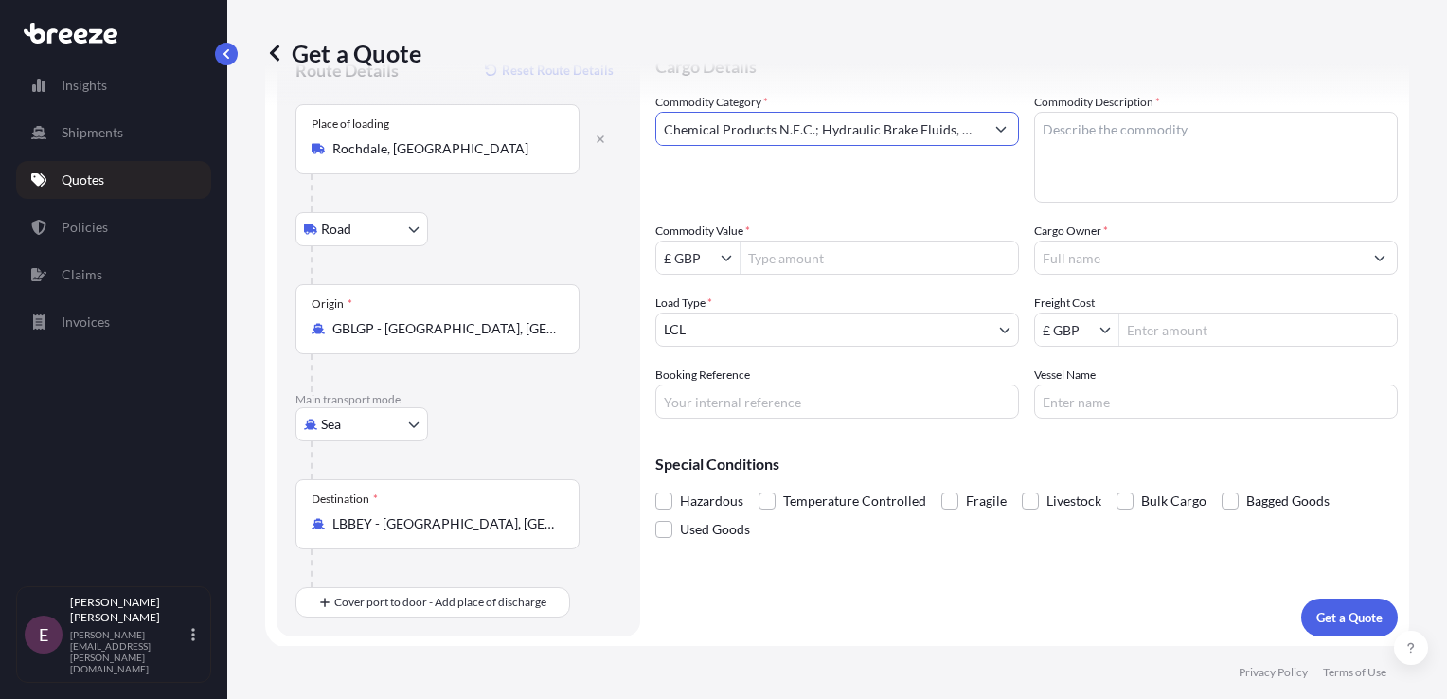
type input "Chemical Products N.E.C.; Hydraulic Brake Fluids, Reagents"
click at [770, 254] on input "Commodity Value *" at bounding box center [878, 257] width 277 height 34
type input "50,708"
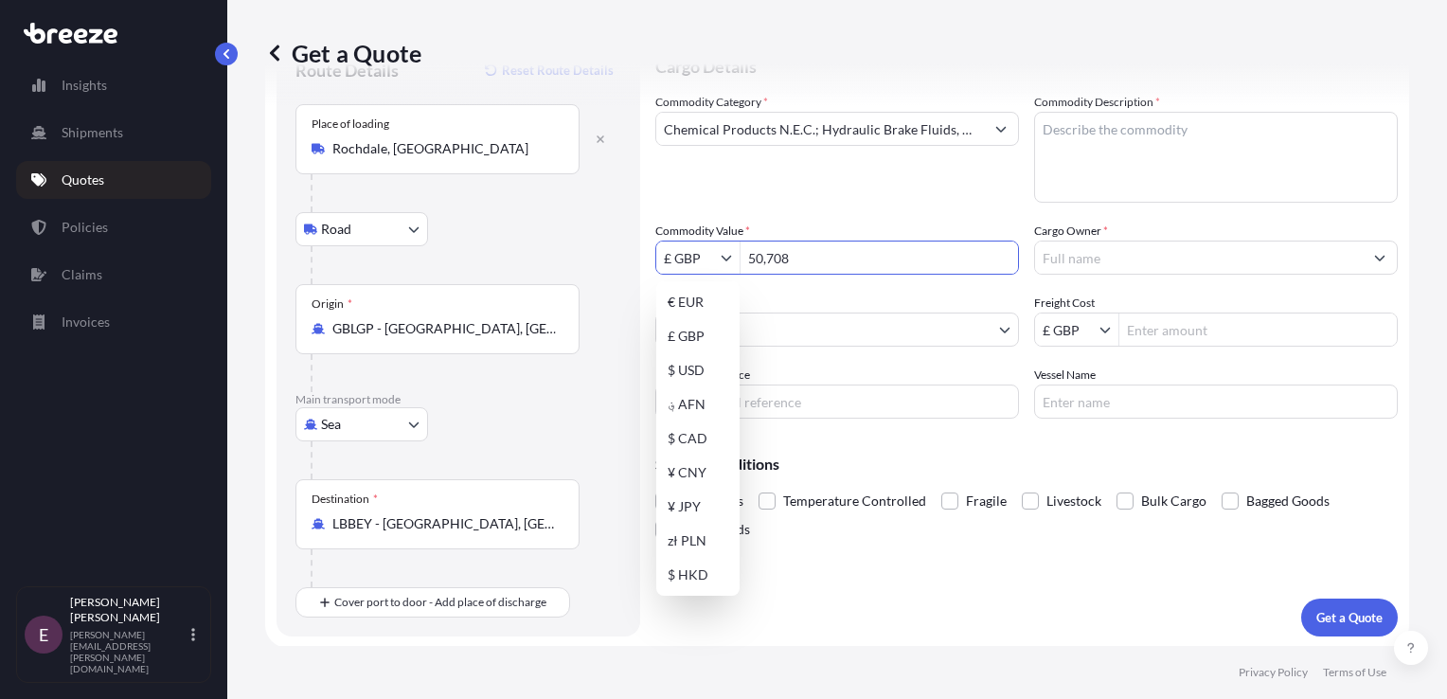
click at [723, 258] on icon "Show suggestions" at bounding box center [726, 259] width 10 height 6
click at [702, 381] on div "$ USD" at bounding box center [698, 370] width 76 height 34
type input "$ USD"
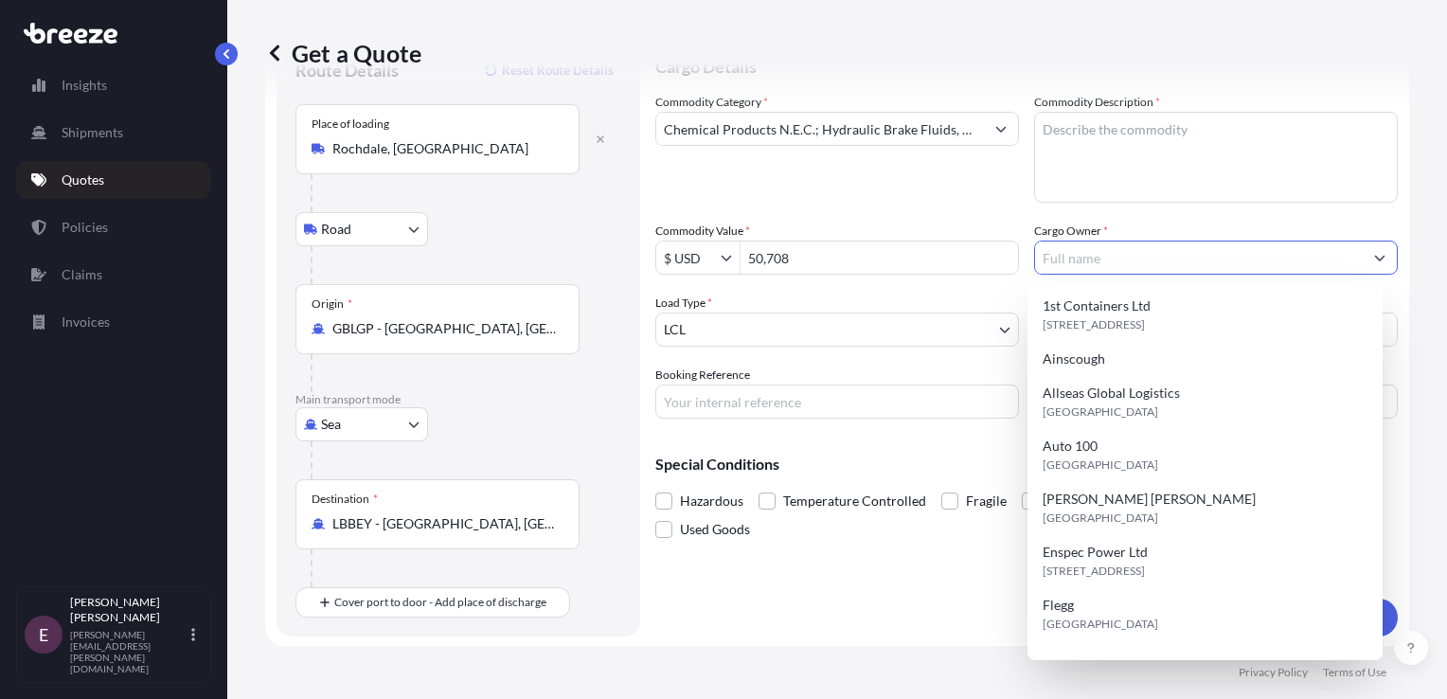
click at [1075, 262] on input "Cargo Owner *" at bounding box center [1199, 257] width 328 height 34
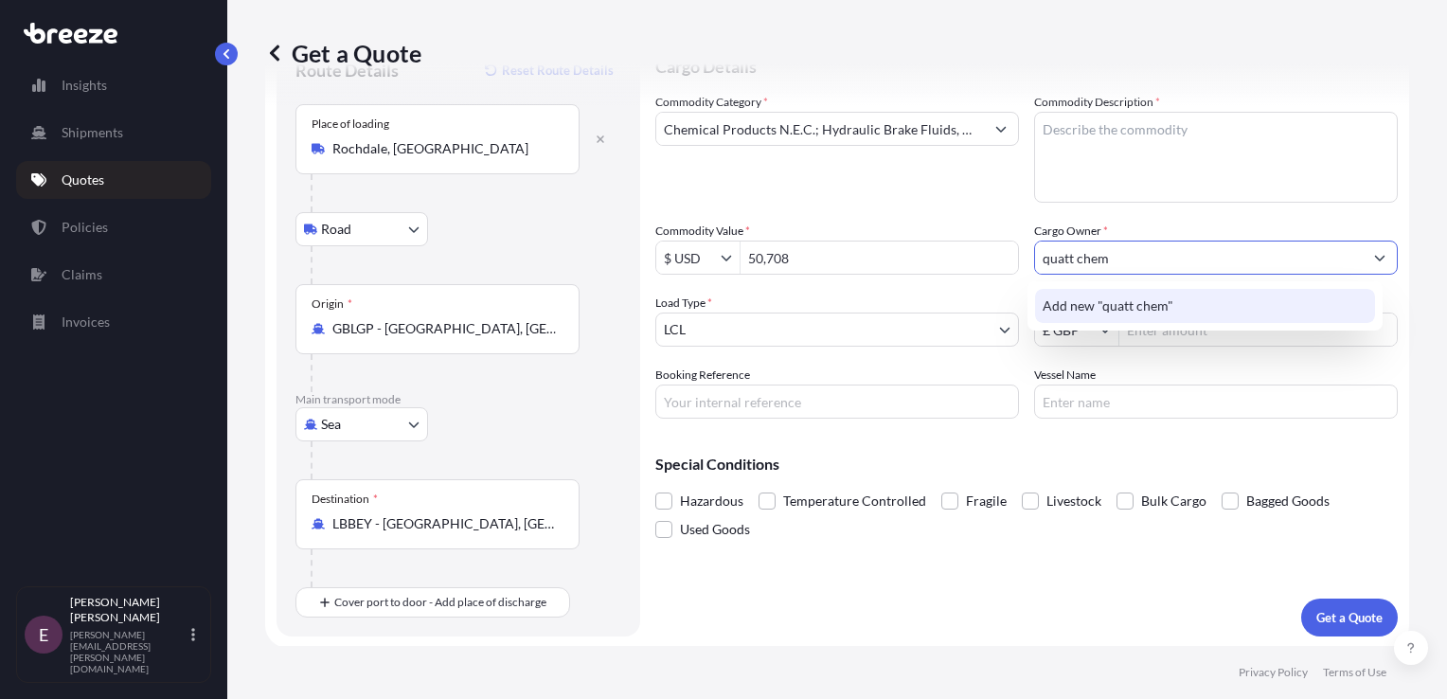
type input "quatt chem"
click at [973, 199] on div "Commodity Category * Chemical Products N.E.C.; Hydraulic Brake Fluids, Reagents" at bounding box center [837, 148] width 364 height 110
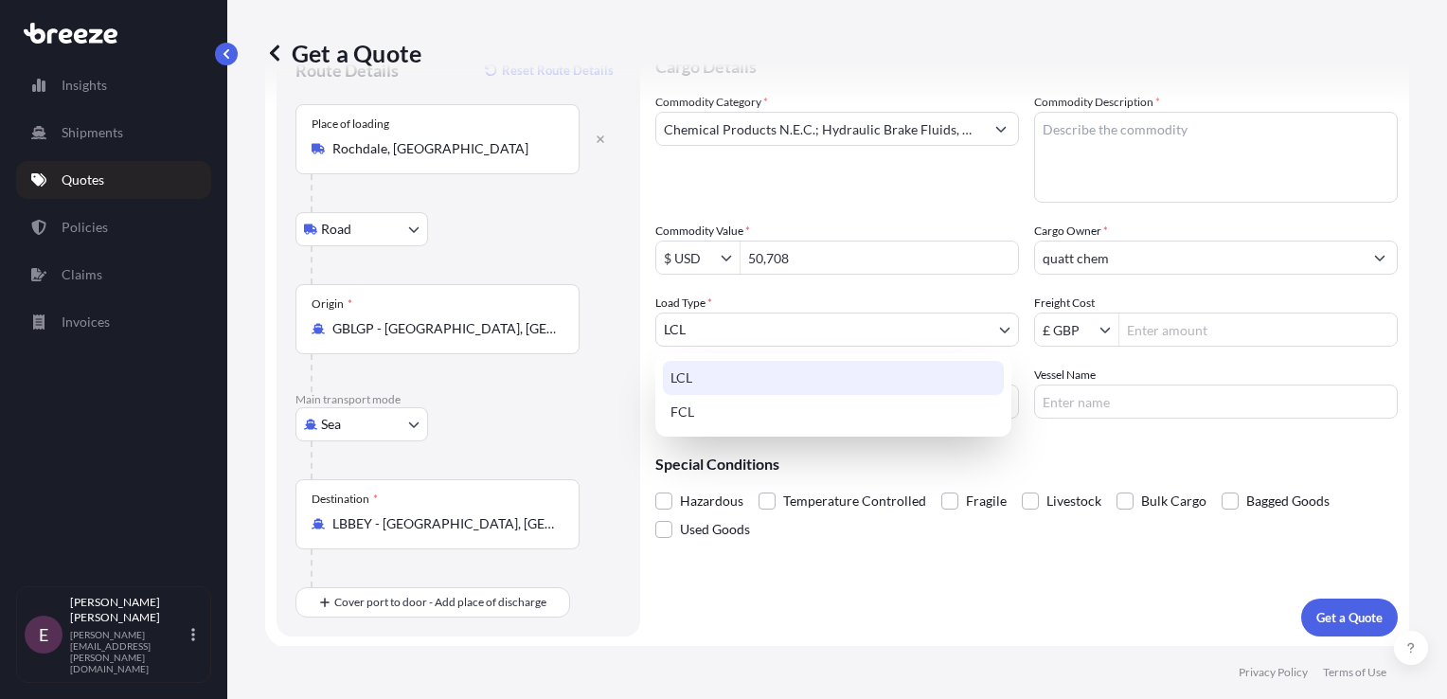
click at [929, 335] on body "15 options available. 1 option available. 0 options available. 1 option availab…" at bounding box center [723, 349] width 1447 height 699
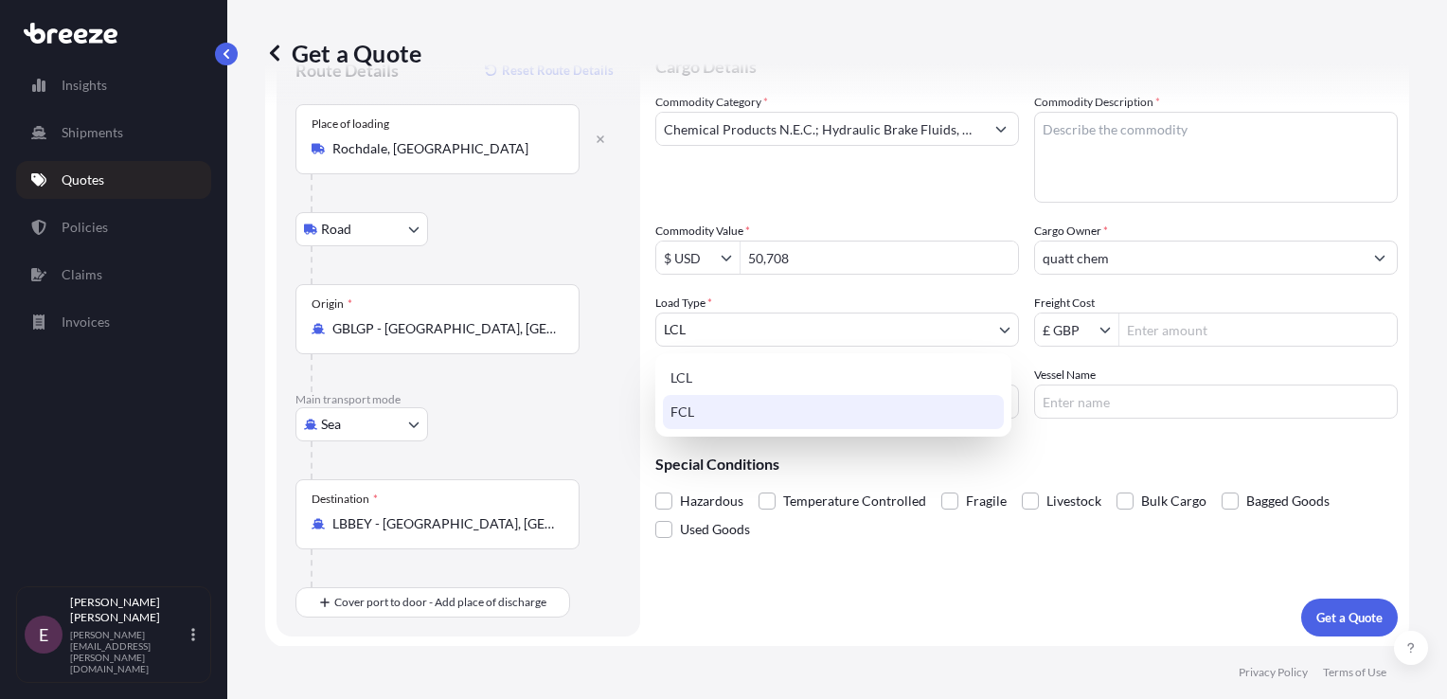
click at [801, 426] on div "FCL" at bounding box center [833, 412] width 341 height 34
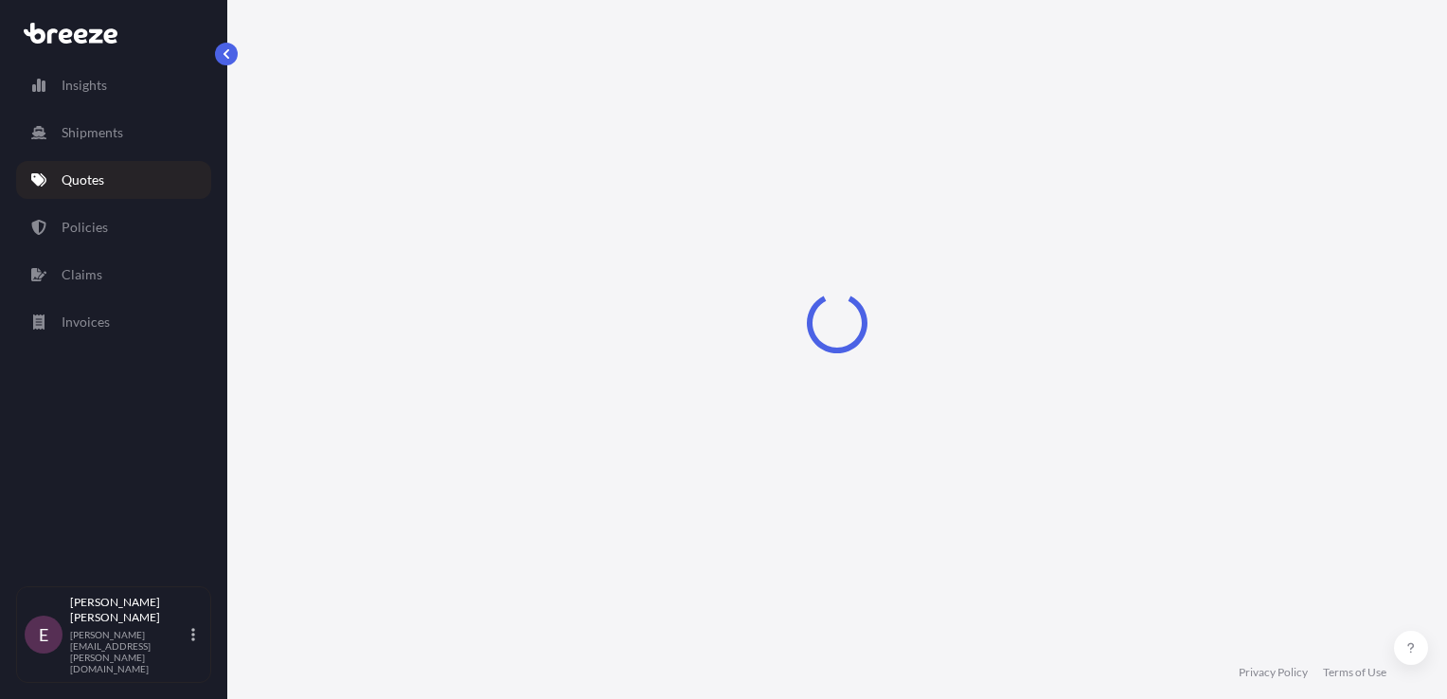
click at [60, 186] on link "Quotes" at bounding box center [113, 180] width 195 height 38
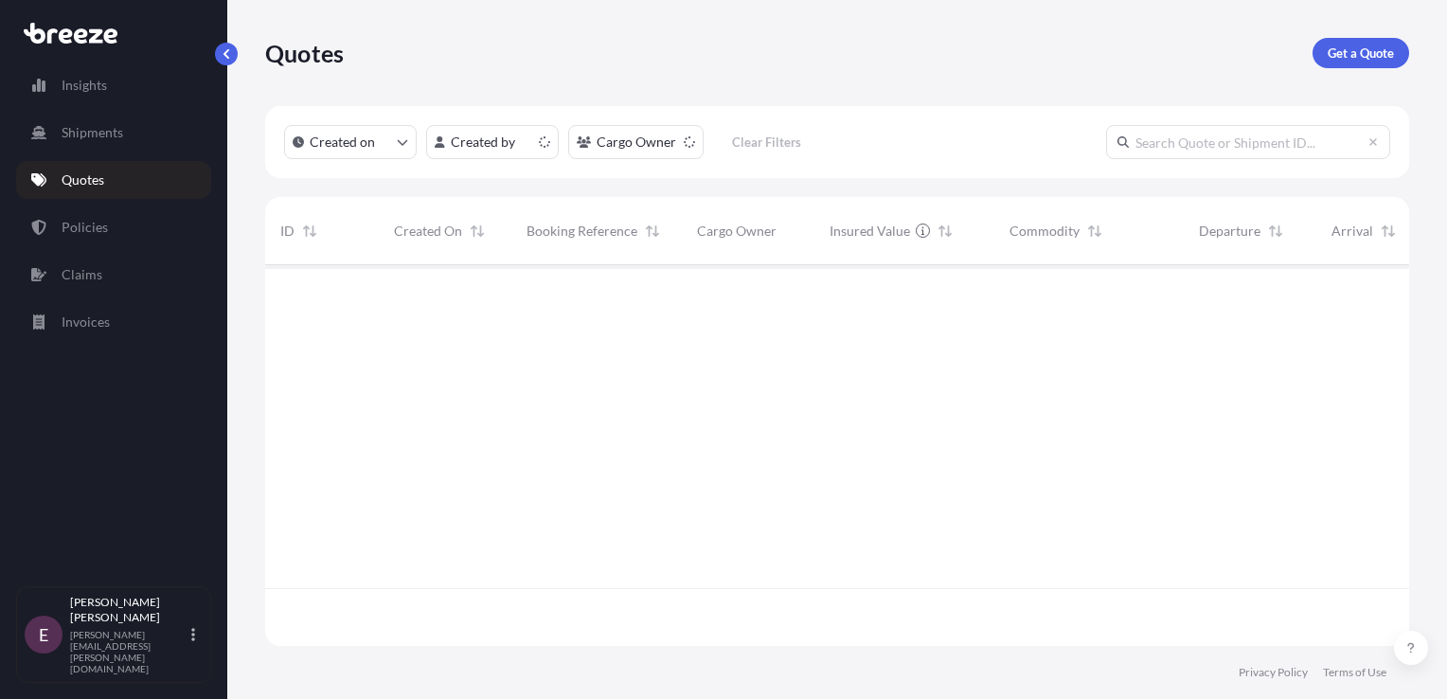
scroll to position [377, 1128]
click at [1344, 66] on link "Get a Quote" at bounding box center [1360, 53] width 97 height 30
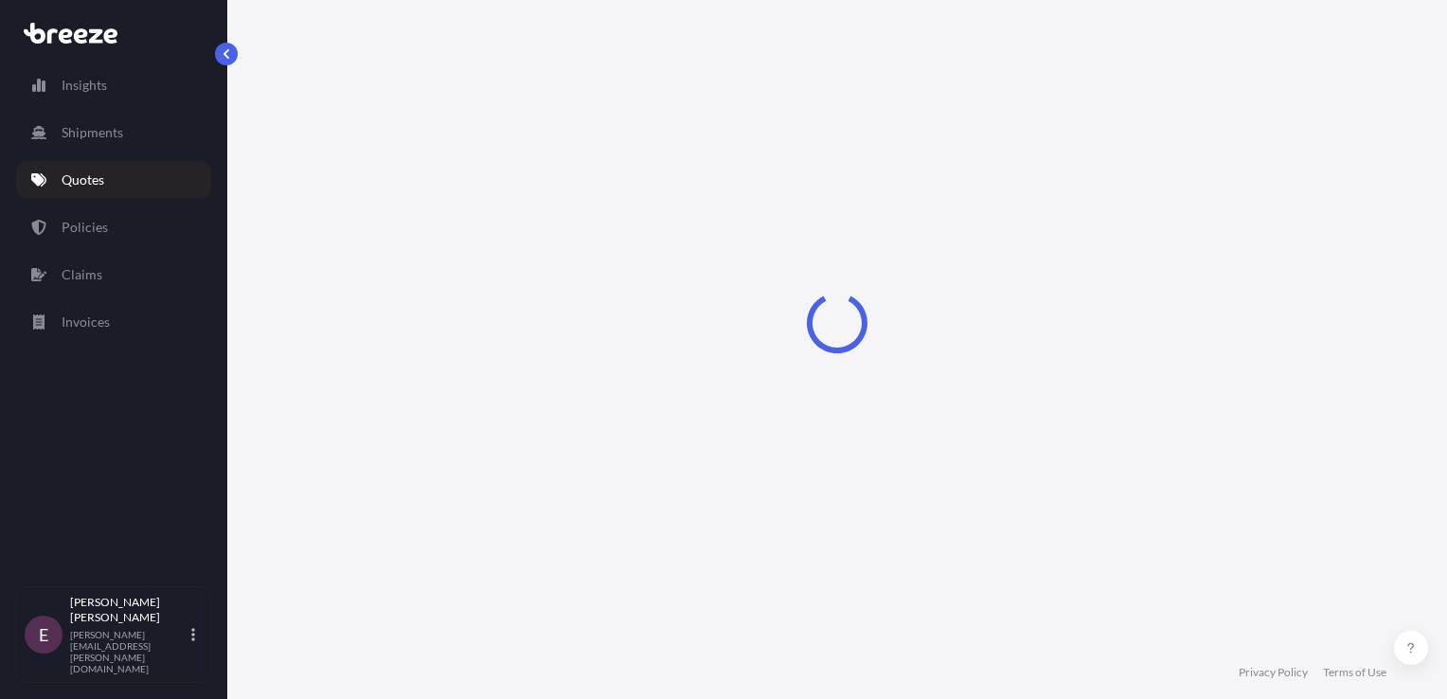
select select "Road"
select select "Sea"
select select "1"
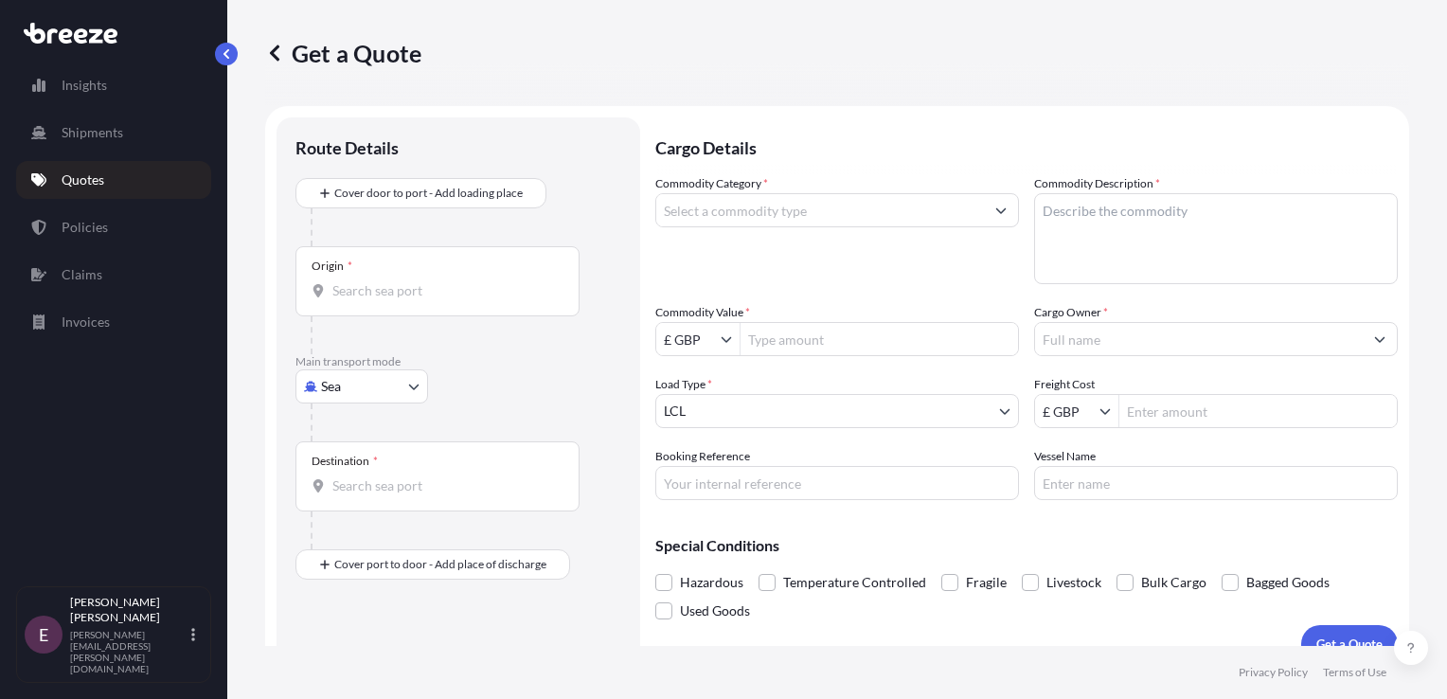
scroll to position [27, 0]
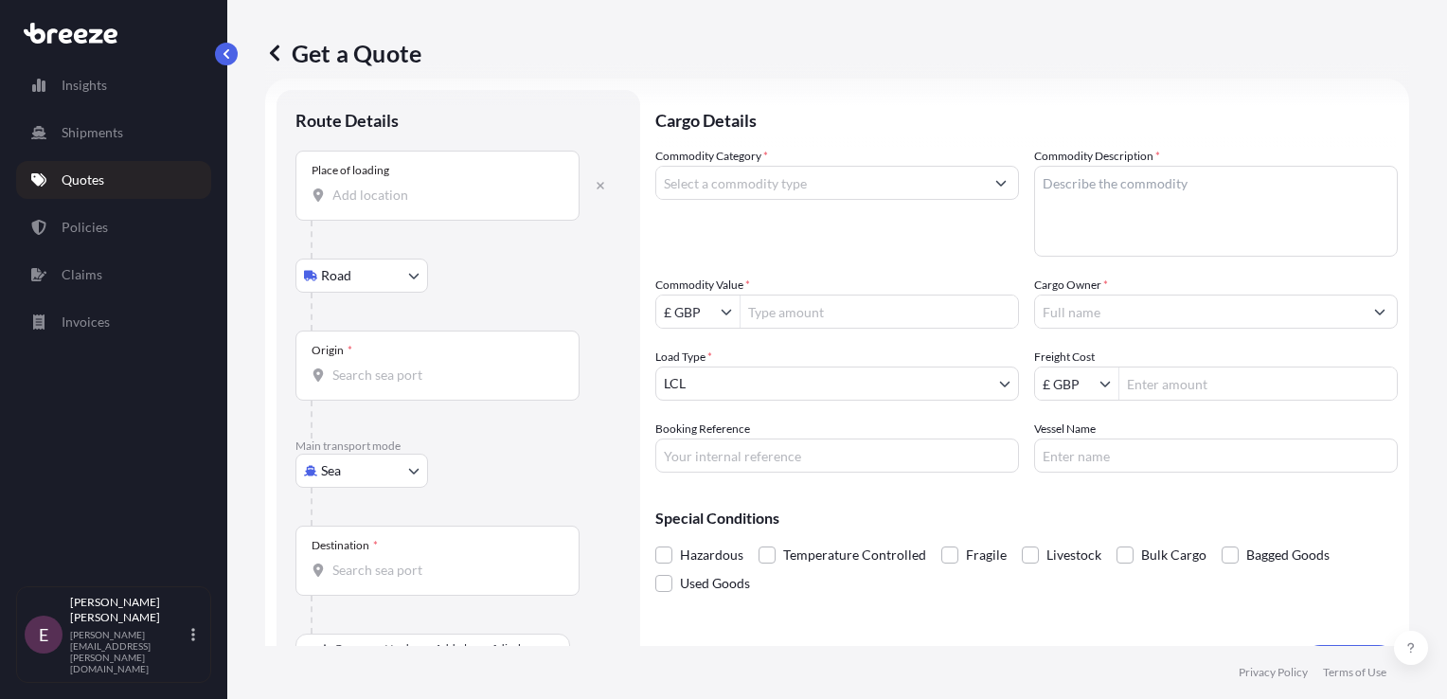
click at [416, 199] on input "Place of loading" at bounding box center [443, 195] width 223 height 19
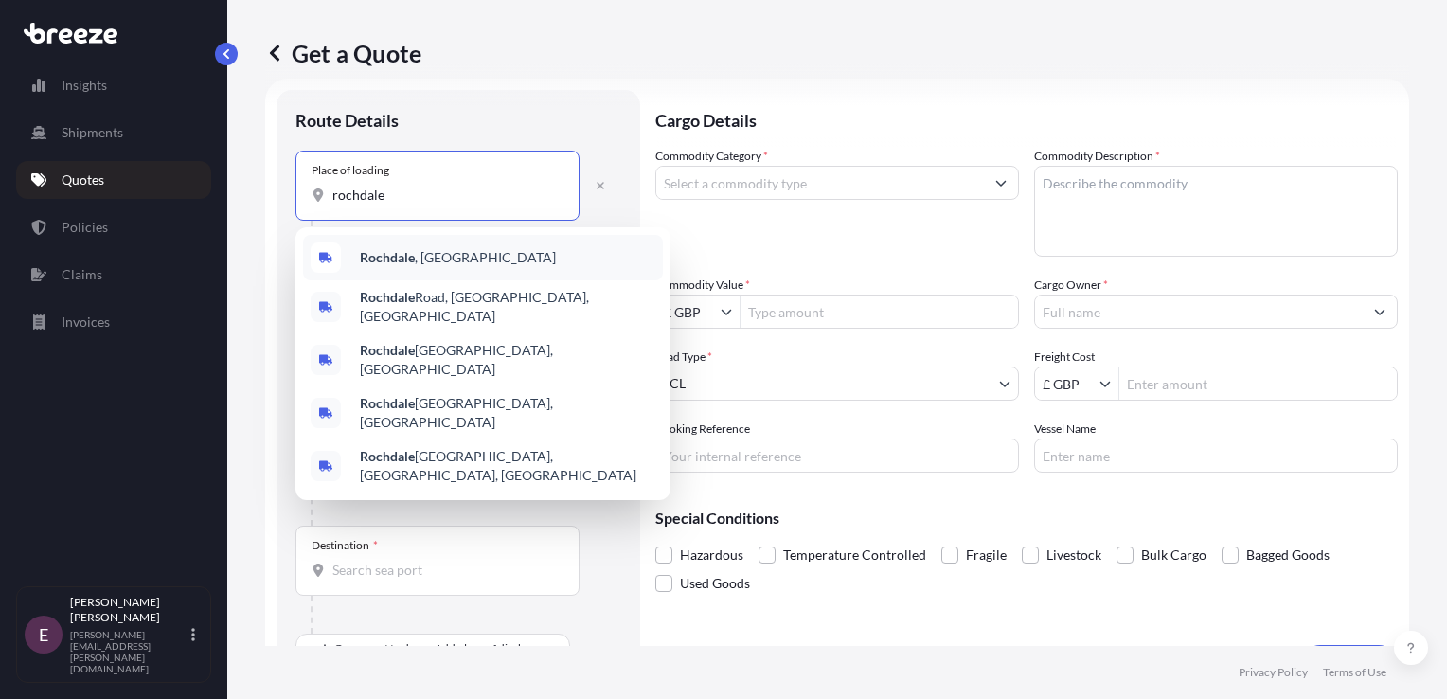
click at [418, 268] on div "Rochdale , [GEOGRAPHIC_DATA]" at bounding box center [483, 257] width 360 height 45
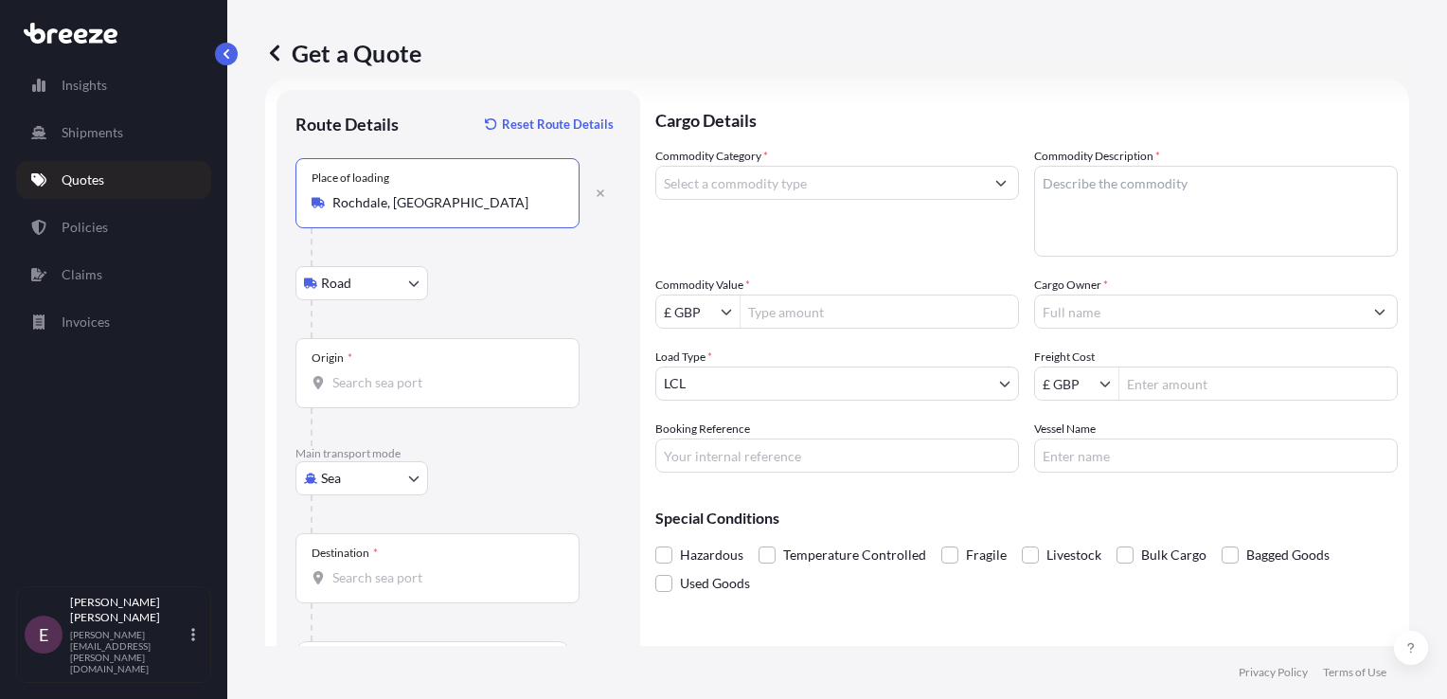
type input "Rochdale, [GEOGRAPHIC_DATA]"
click at [409, 293] on body "0 options available. 5 options available. 0 options available. 5 options availa…" at bounding box center [723, 349] width 1447 height 699
click at [485, 382] on input "Origin *" at bounding box center [443, 382] width 223 height 19
type input "GBLGP - [GEOGRAPHIC_DATA], [GEOGRAPHIC_DATA]"
click at [375, 559] on span "*" at bounding box center [375, 552] width 5 height 15
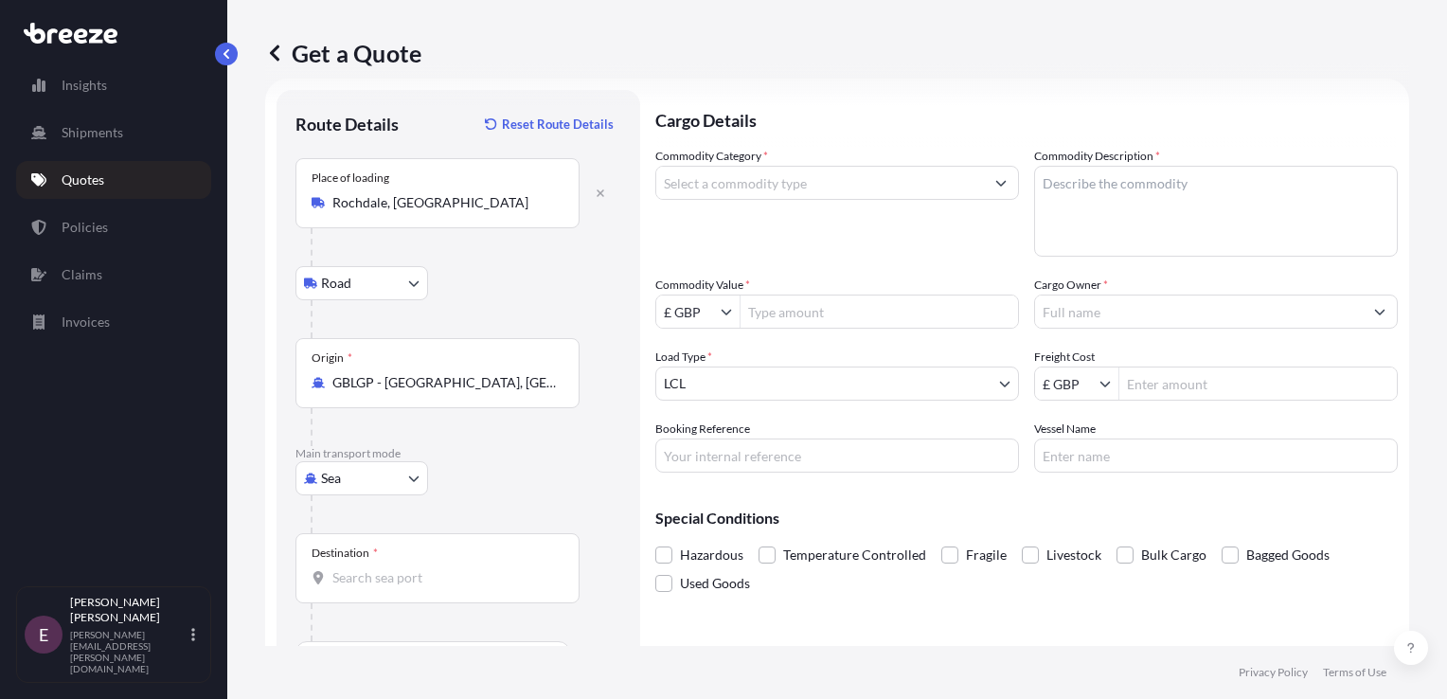
click at [375, 568] on input "Destination *" at bounding box center [443, 577] width 223 height 19
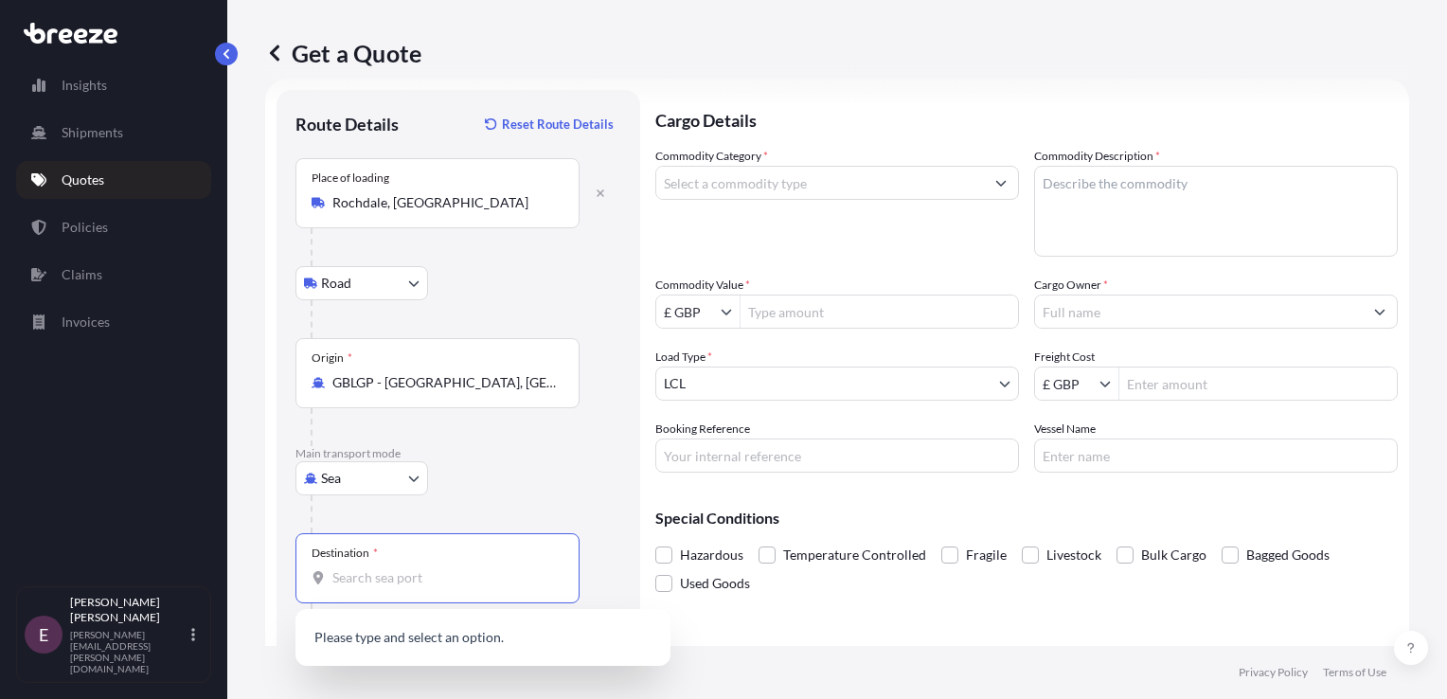
scroll to position [81, 0]
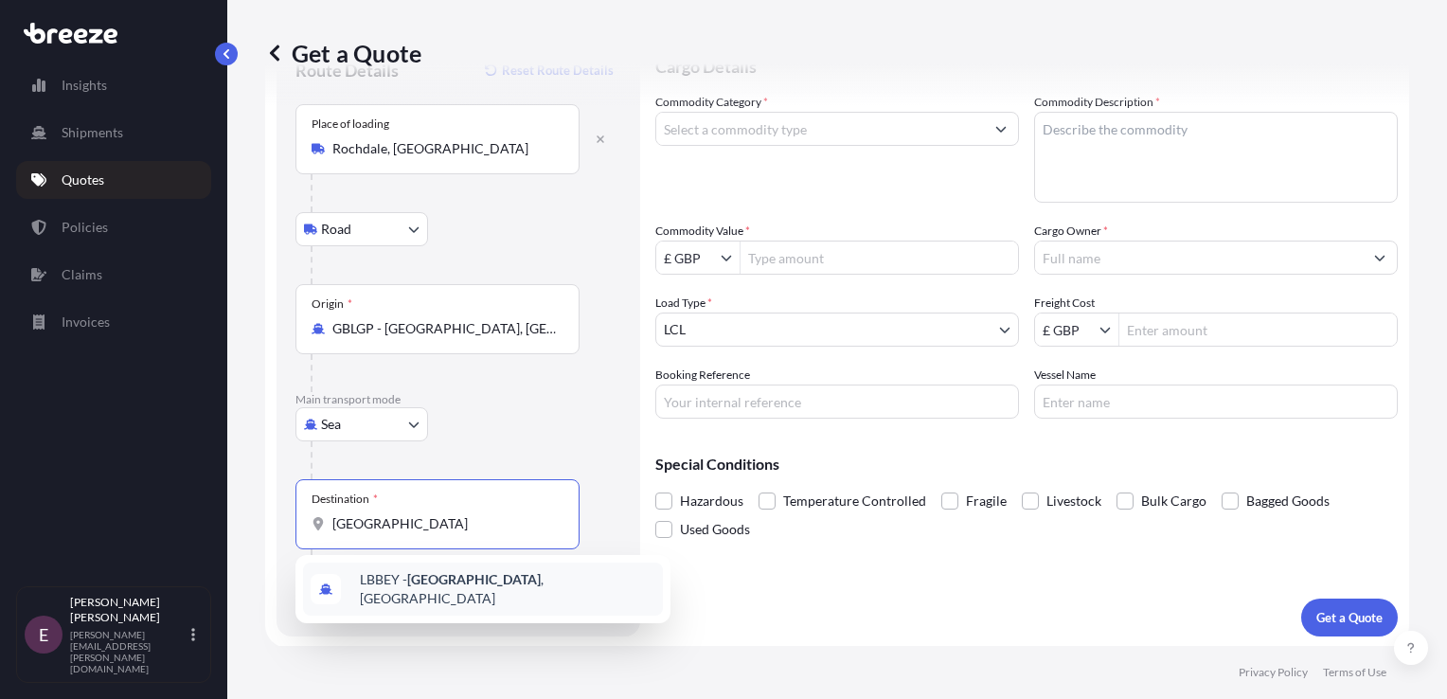
click at [451, 596] on div "LBBEY - [GEOGRAPHIC_DATA] , [GEOGRAPHIC_DATA]" at bounding box center [483, 588] width 360 height 53
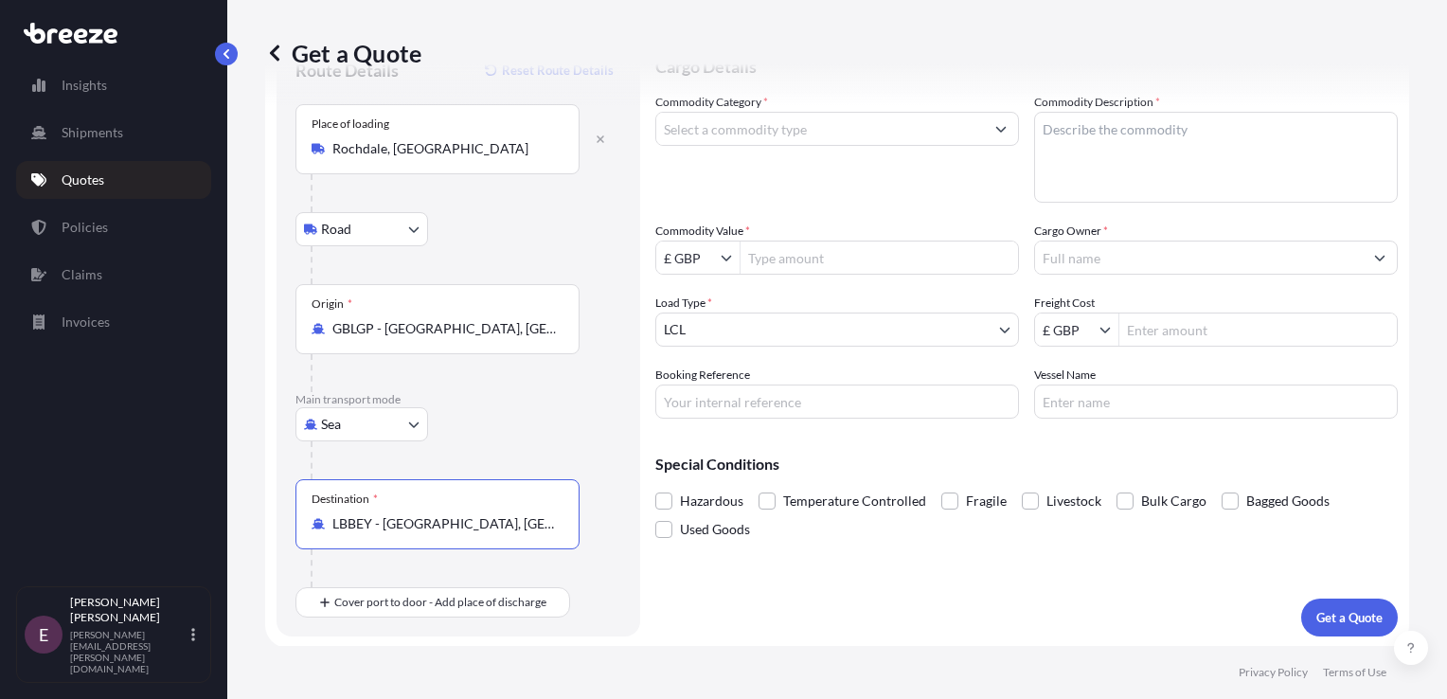
type input "LBBEY - [GEOGRAPHIC_DATA], [GEOGRAPHIC_DATA]"
click at [893, 133] on input "Commodity Category *" at bounding box center [820, 129] width 328 height 34
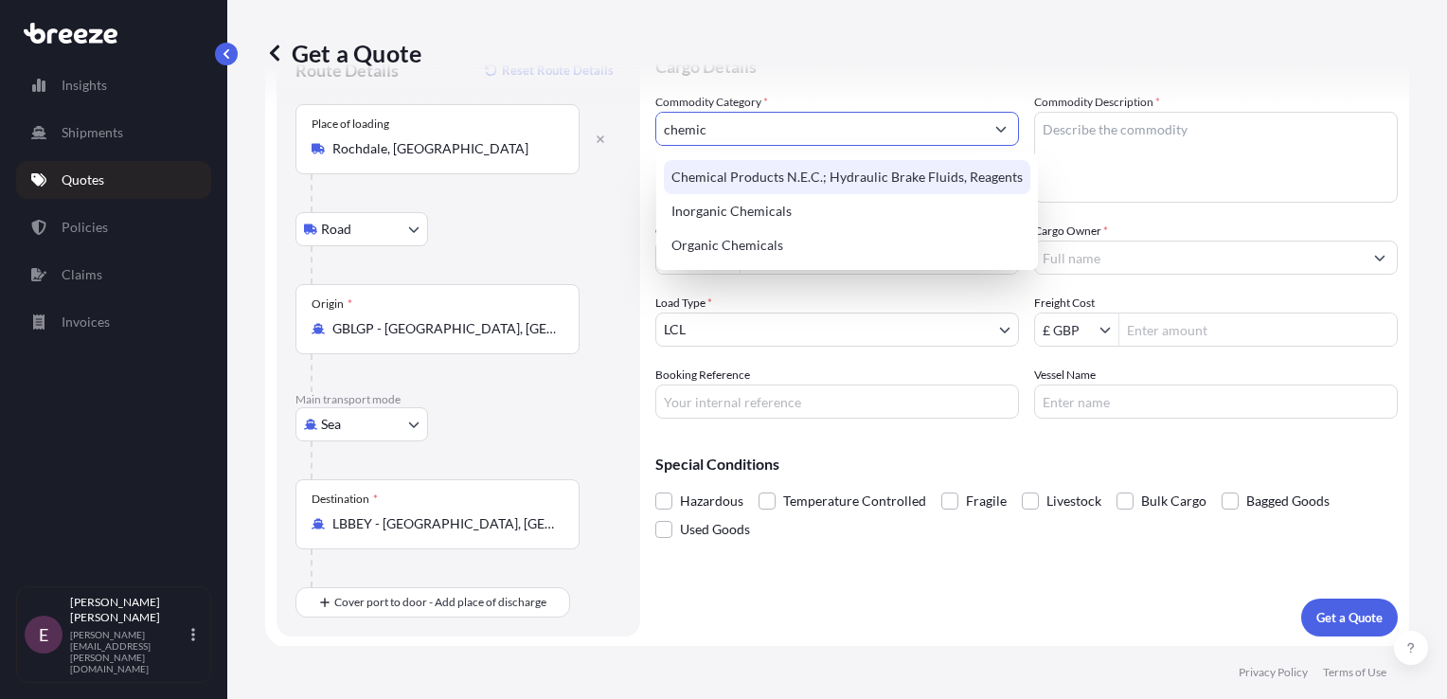
click at [864, 187] on div "Chemical Products N.E.C.; Hydraulic Brake Fluids, Reagents" at bounding box center [847, 177] width 366 height 34
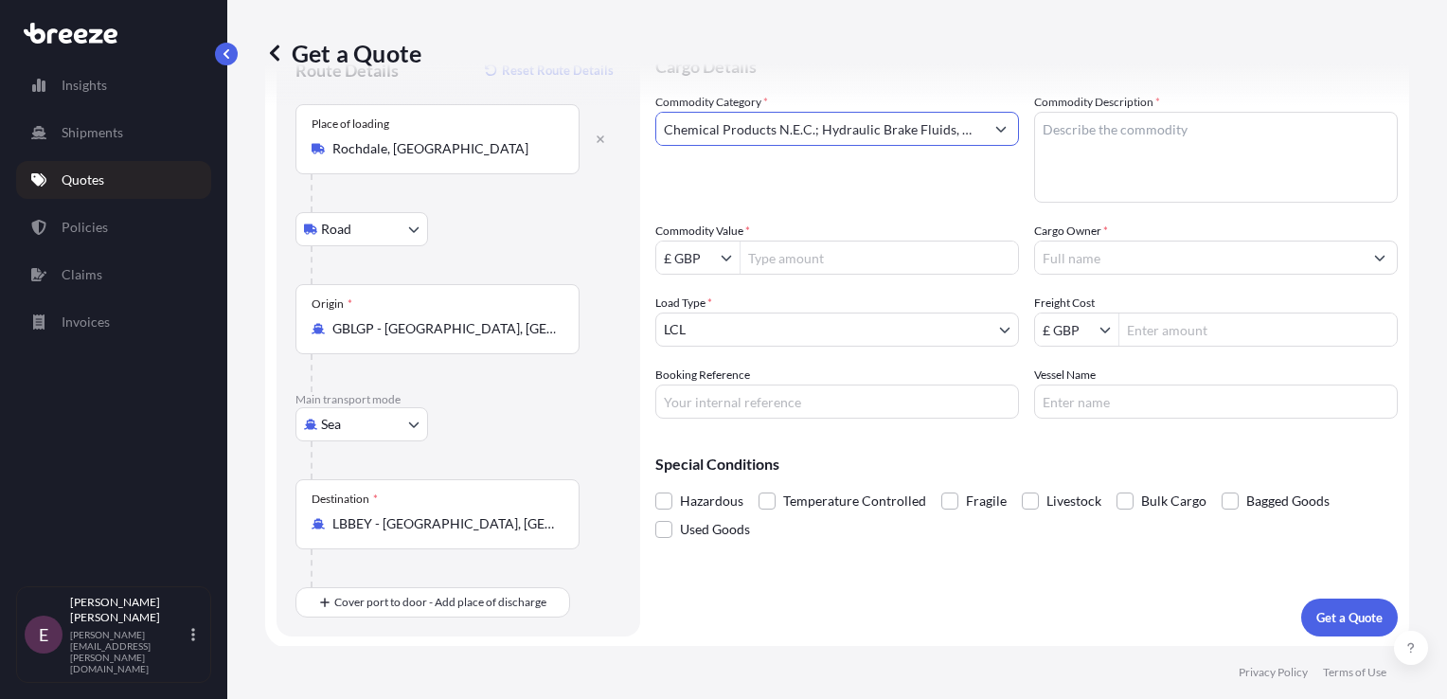
type input "Chemical Products N.E.C.; Hydraulic Brake Fluids, Reagents"
click at [867, 254] on input "Commodity Value *" at bounding box center [878, 257] width 277 height 34
type input "50,708"
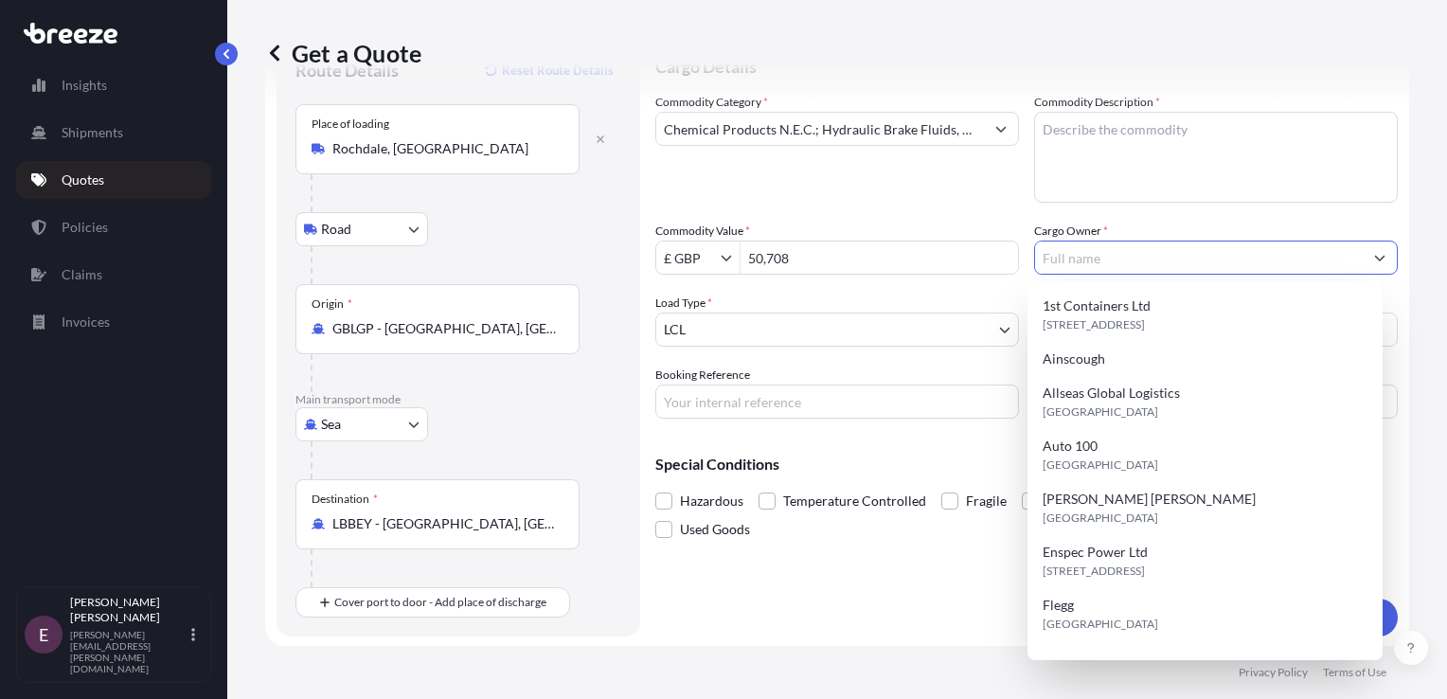
click at [1094, 261] on input "Cargo Owner *" at bounding box center [1199, 257] width 328 height 34
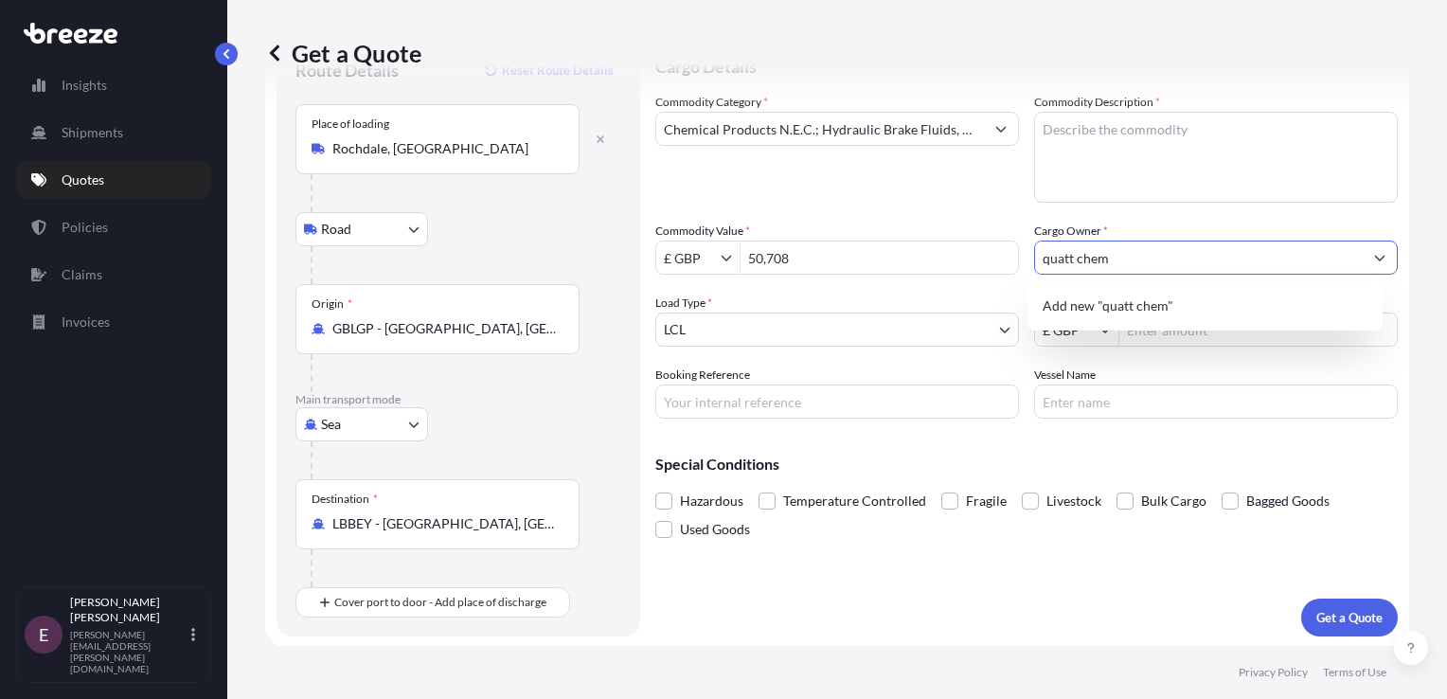
type input "quatt chem"
click at [954, 286] on div "Commodity Category * Chemical Products N.E.C.; Hydraulic Brake Fluids, Reagents…" at bounding box center [1026, 256] width 742 height 326
click at [1150, 324] on input "Freight Cost" at bounding box center [1257, 329] width 277 height 34
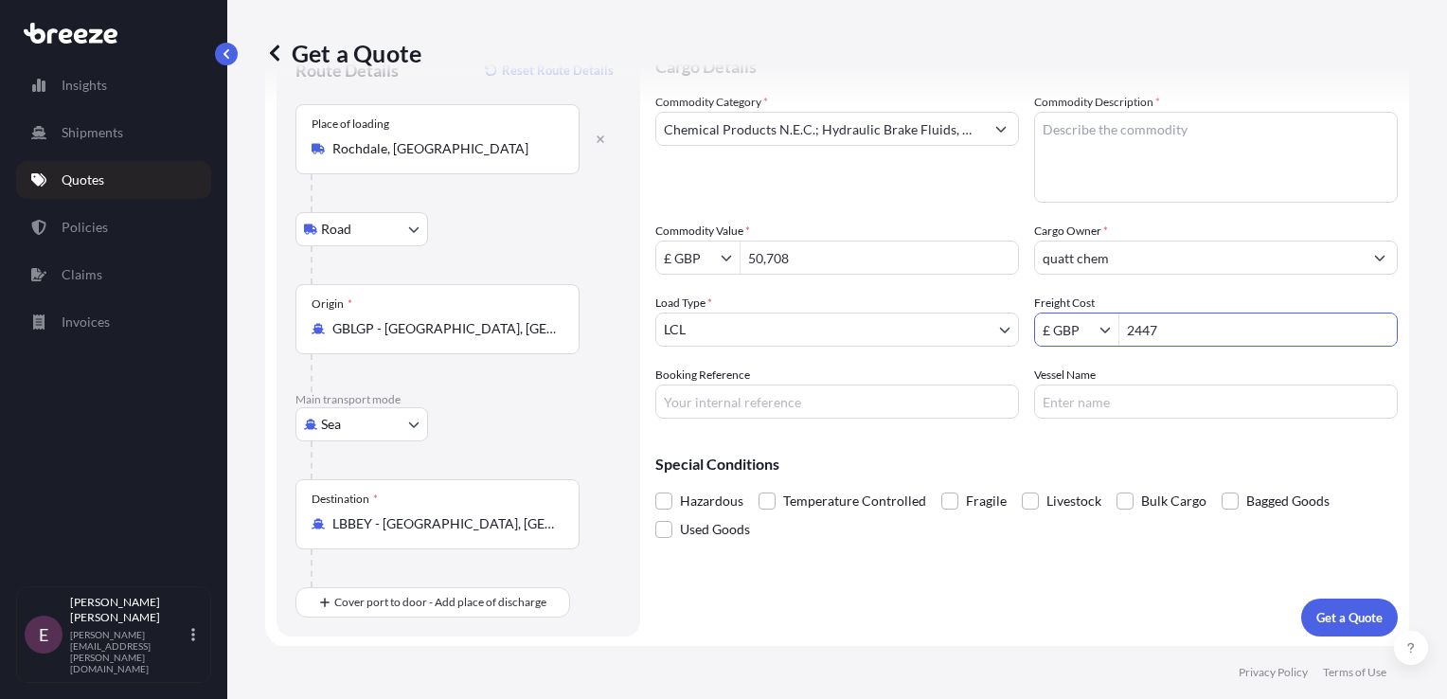
type input "2,447"
click at [1301, 598] on button "Get a Quote" at bounding box center [1349, 617] width 97 height 38
click at [1181, 194] on textarea "Commodity Description *" at bounding box center [1216, 157] width 364 height 91
type textarea "chemical products"
click at [984, 130] on button "Show suggestions" at bounding box center [1001, 129] width 34 height 34
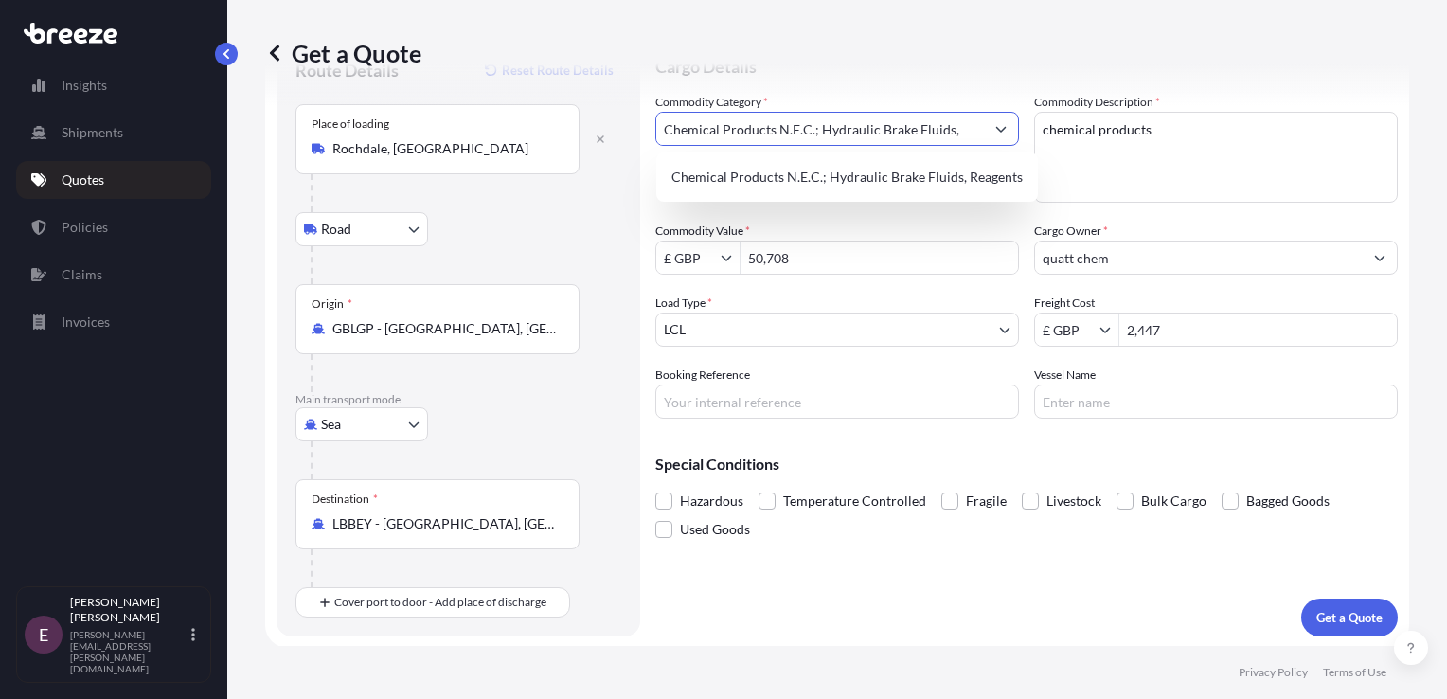
scroll to position [0, 0]
type input "Chemical Products"
drag, startPoint x: 795, startPoint y: 115, endPoint x: 604, endPoint y: 112, distance: 191.3
click at [604, 112] on form "Route Details Reset Route Details Place of loading [GEOGRAPHIC_DATA], [GEOGRAPH…" at bounding box center [837, 336] width 1144 height 623
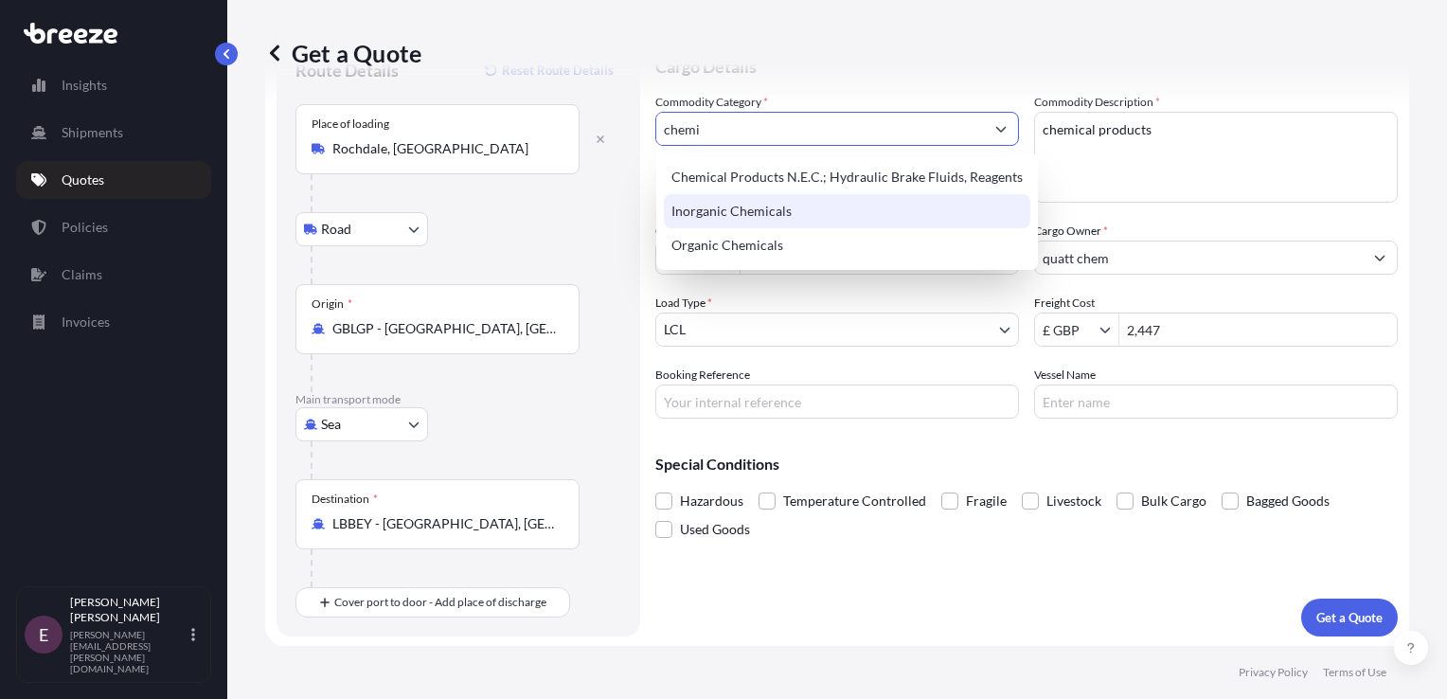
click at [737, 206] on div "Inorganic Chemicals" at bounding box center [847, 211] width 366 height 34
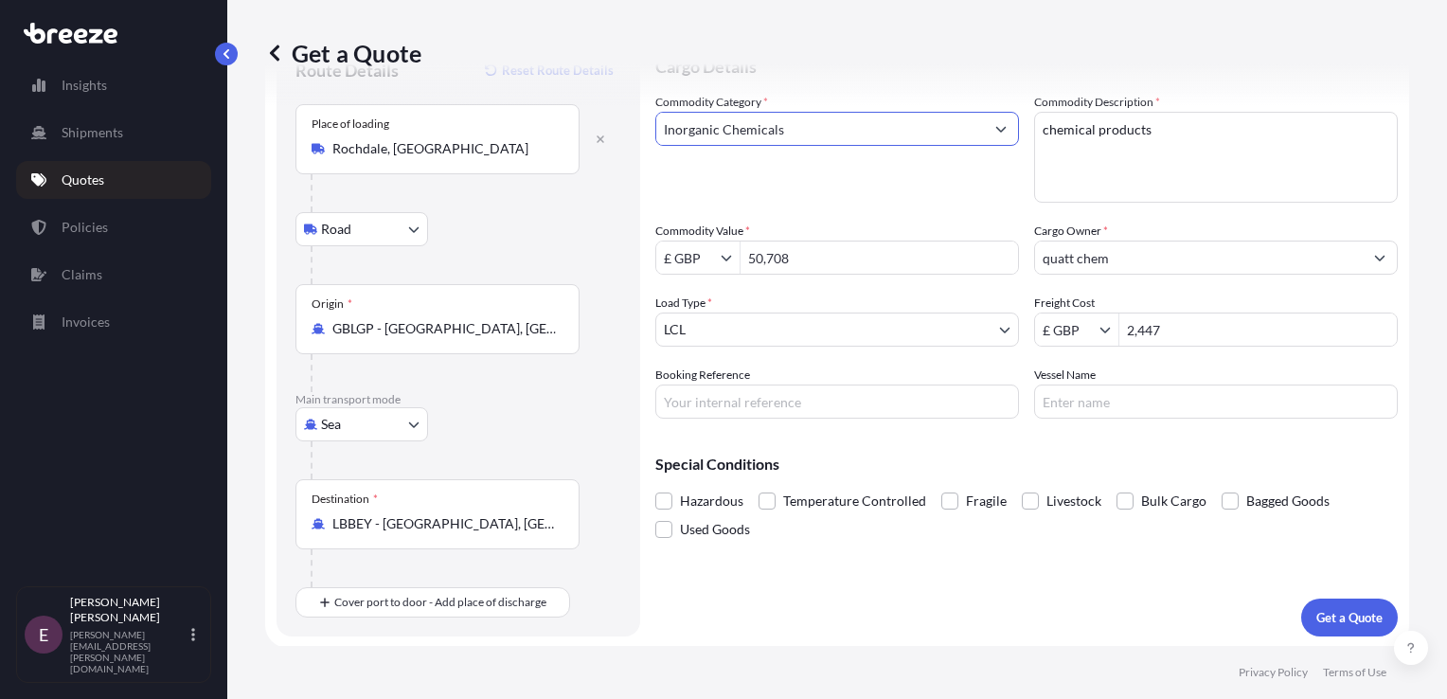
type input "Inorganic Chemicals"
click at [682, 505] on span "Hazardous" at bounding box center [711, 501] width 63 height 28
click at [655, 487] on input "Hazardous" at bounding box center [655, 487] width 0 height 0
click at [1323, 603] on button "Get a Quote" at bounding box center [1349, 617] width 97 height 38
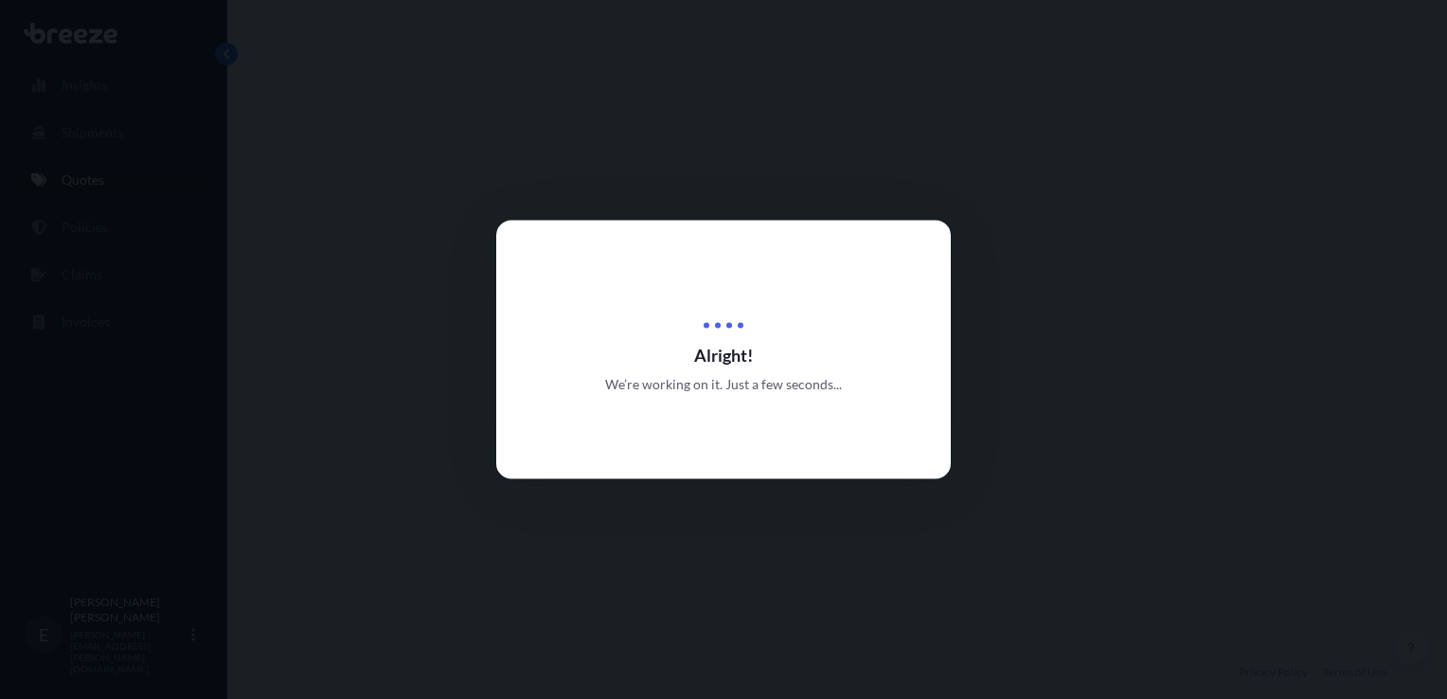
select select "Road"
select select "Sea"
select select "1"
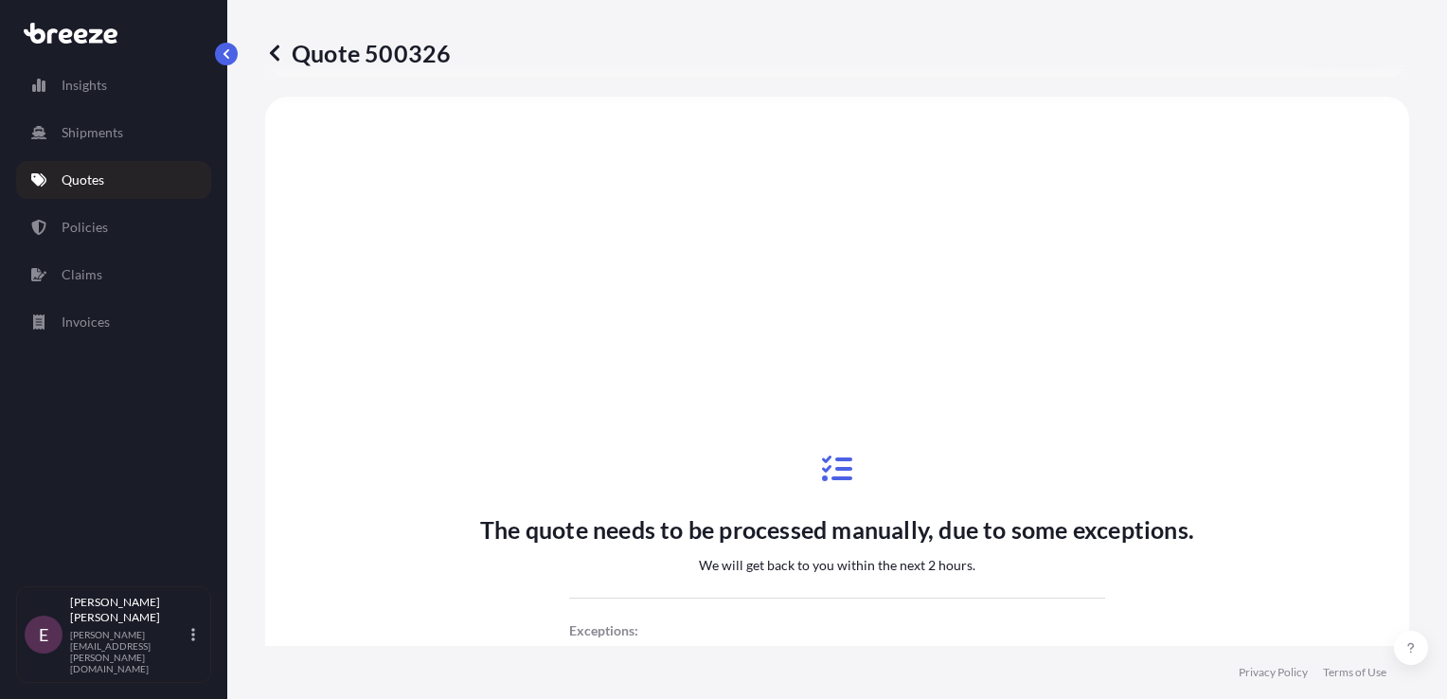
scroll to position [738, 0]
